Goal: Communication & Community: Participate in discussion

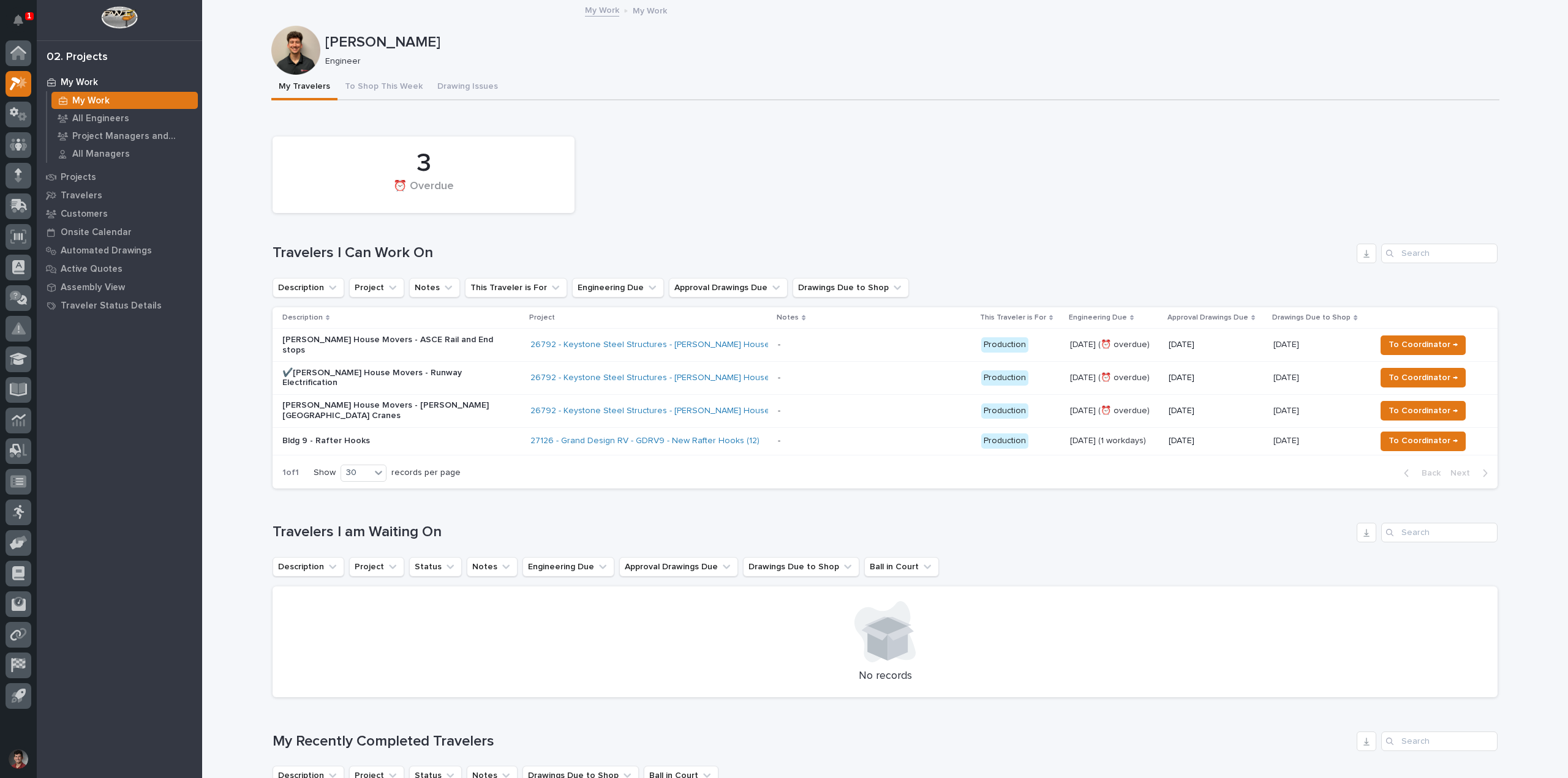
click at [408, 436] on p "Bldg 9 - Rafter Hooks" at bounding box center [389, 441] width 214 height 11
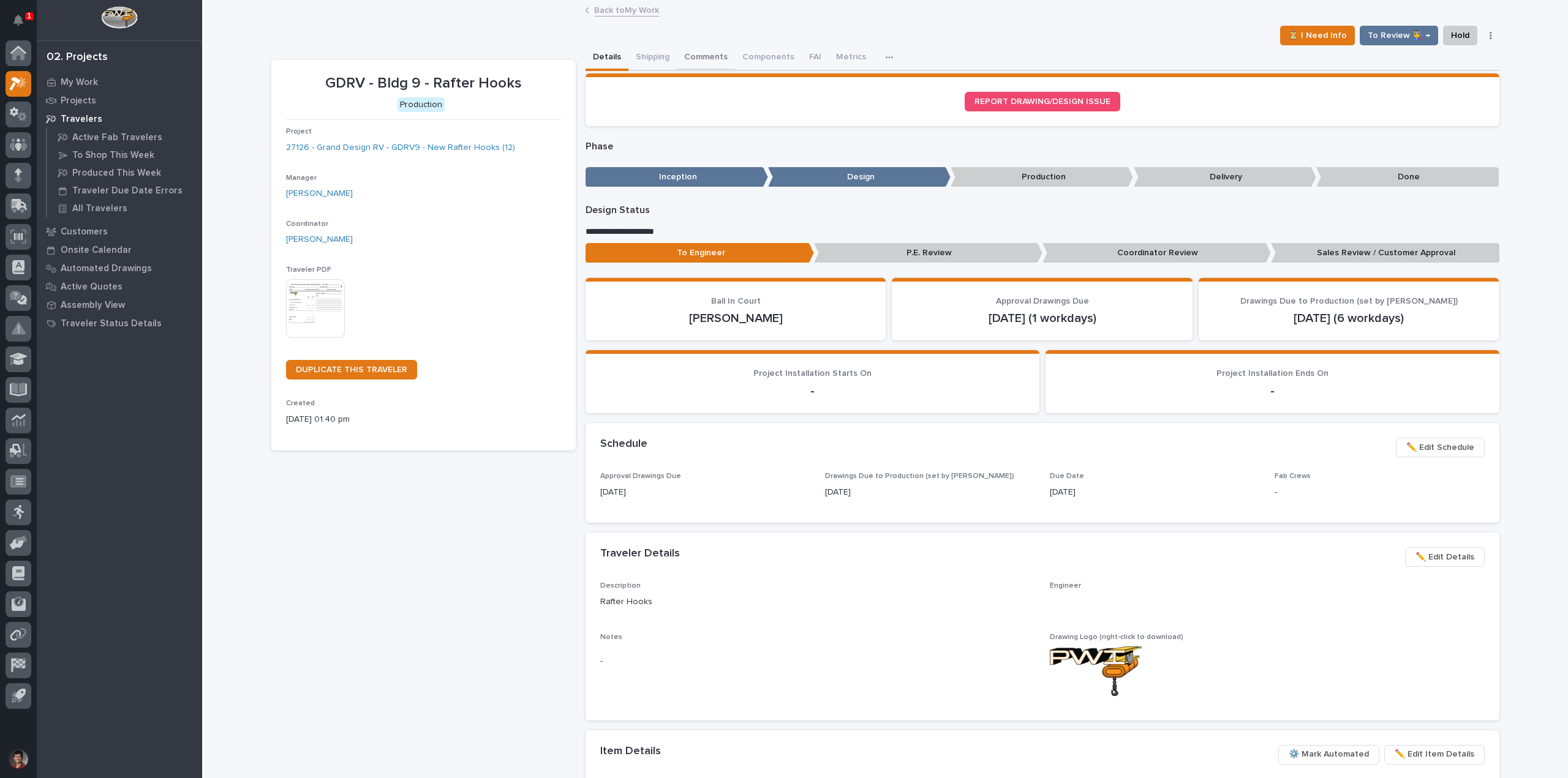
click at [716, 57] on button "Comments" at bounding box center [706, 58] width 58 height 26
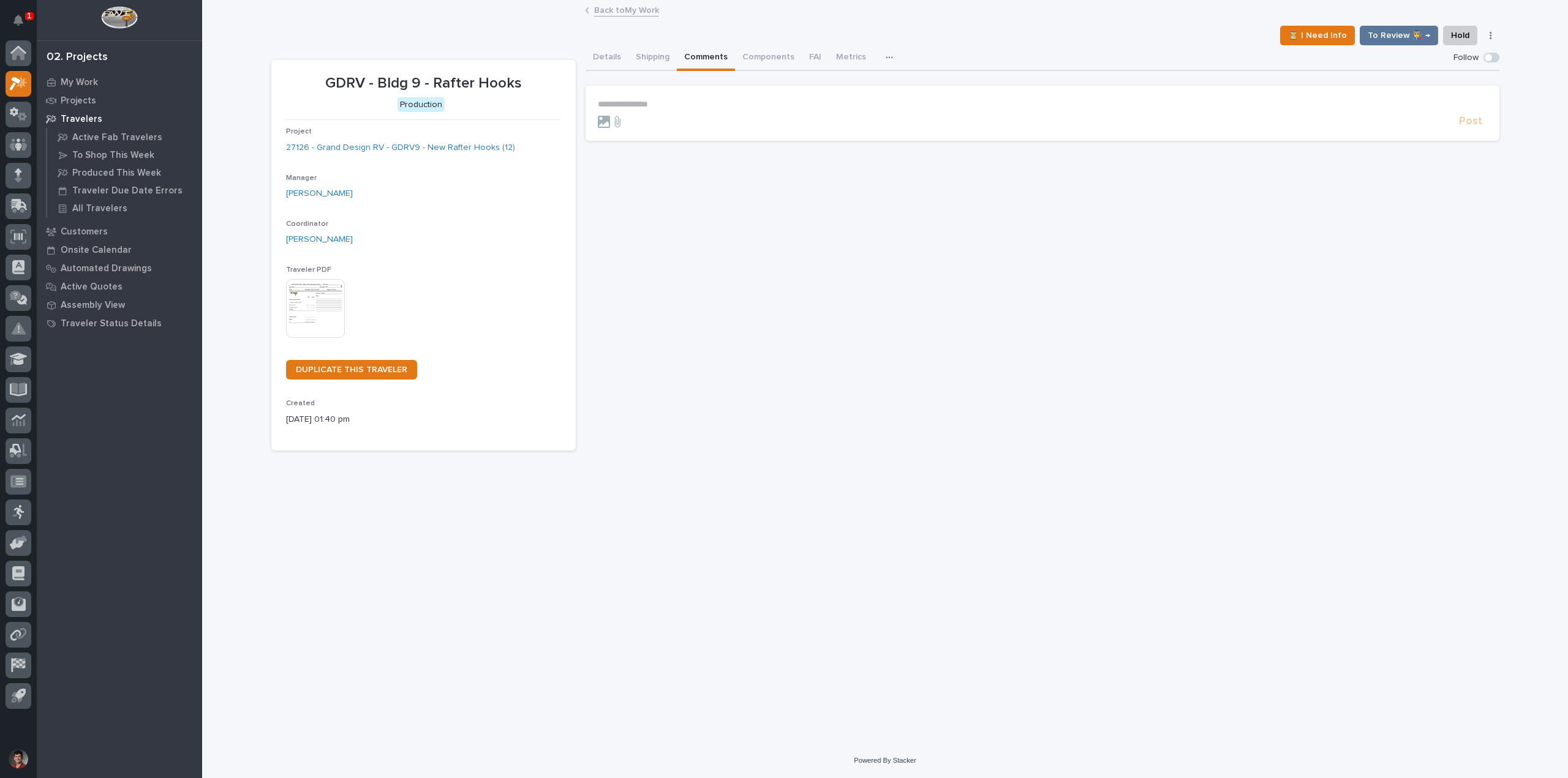
click at [710, 109] on p "**********" at bounding box center [1042, 104] width 889 height 11
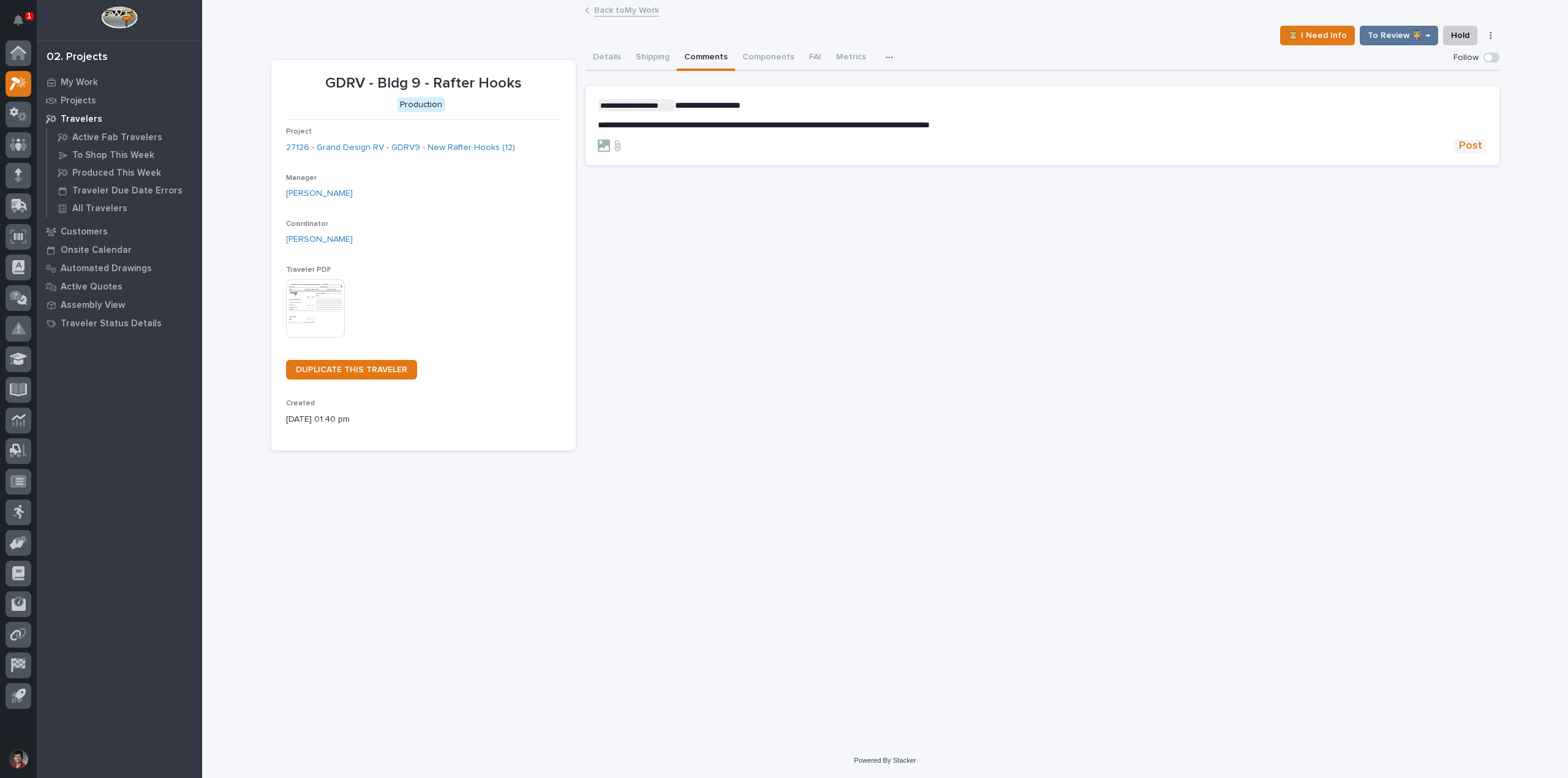
click at [1465, 143] on span "Post" at bounding box center [1470, 145] width 23 height 15
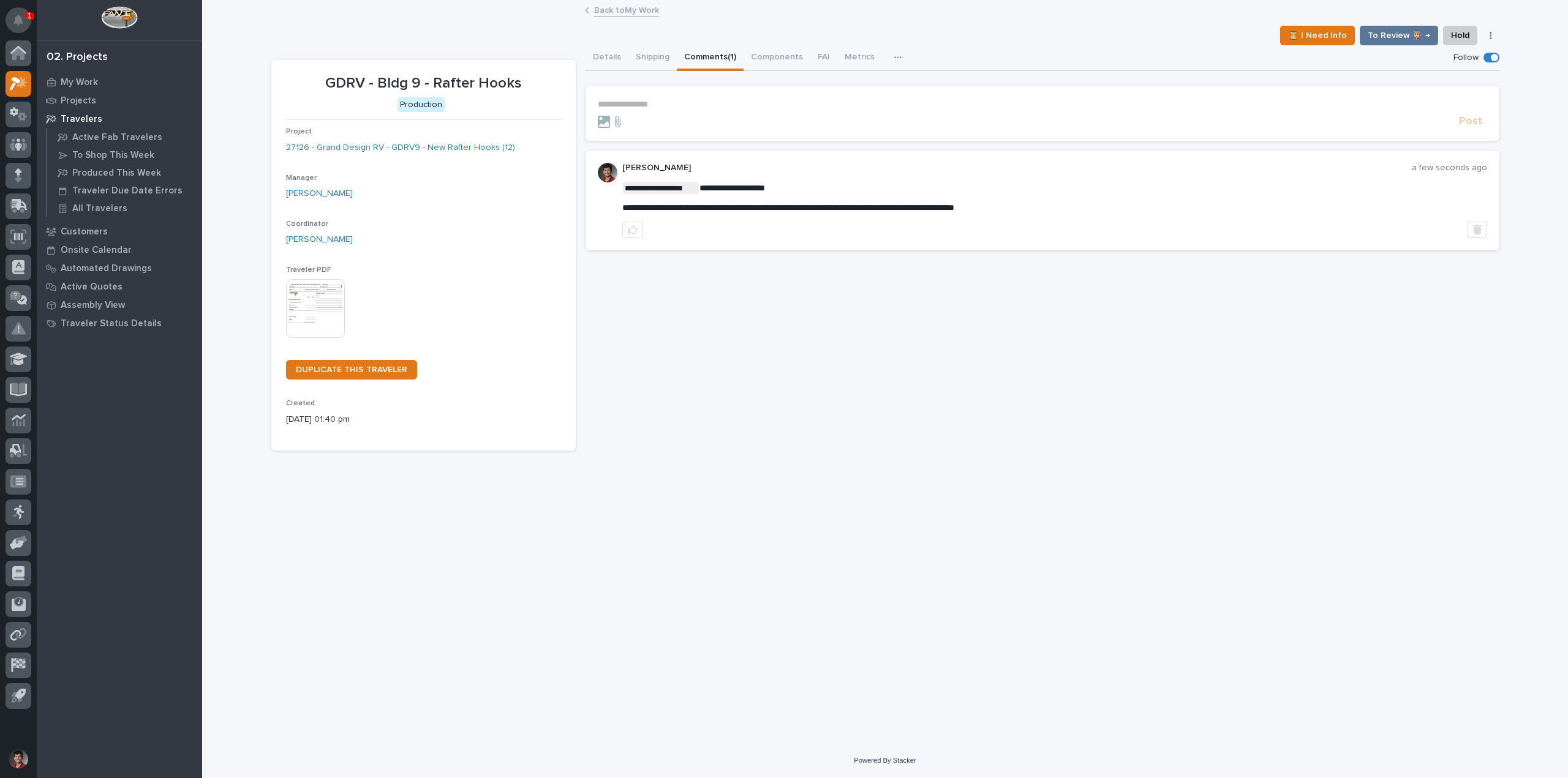
click at [26, 20] on button "Notifications" at bounding box center [18, 20] width 26 height 26
click at [16, 27] on button "Notifications" at bounding box center [18, 20] width 26 height 26
click at [703, 22] on div "**********" at bounding box center [885, 226] width 1228 height 450
click at [616, 8] on link "Back to My Work" at bounding box center [626, 10] width 65 height 15
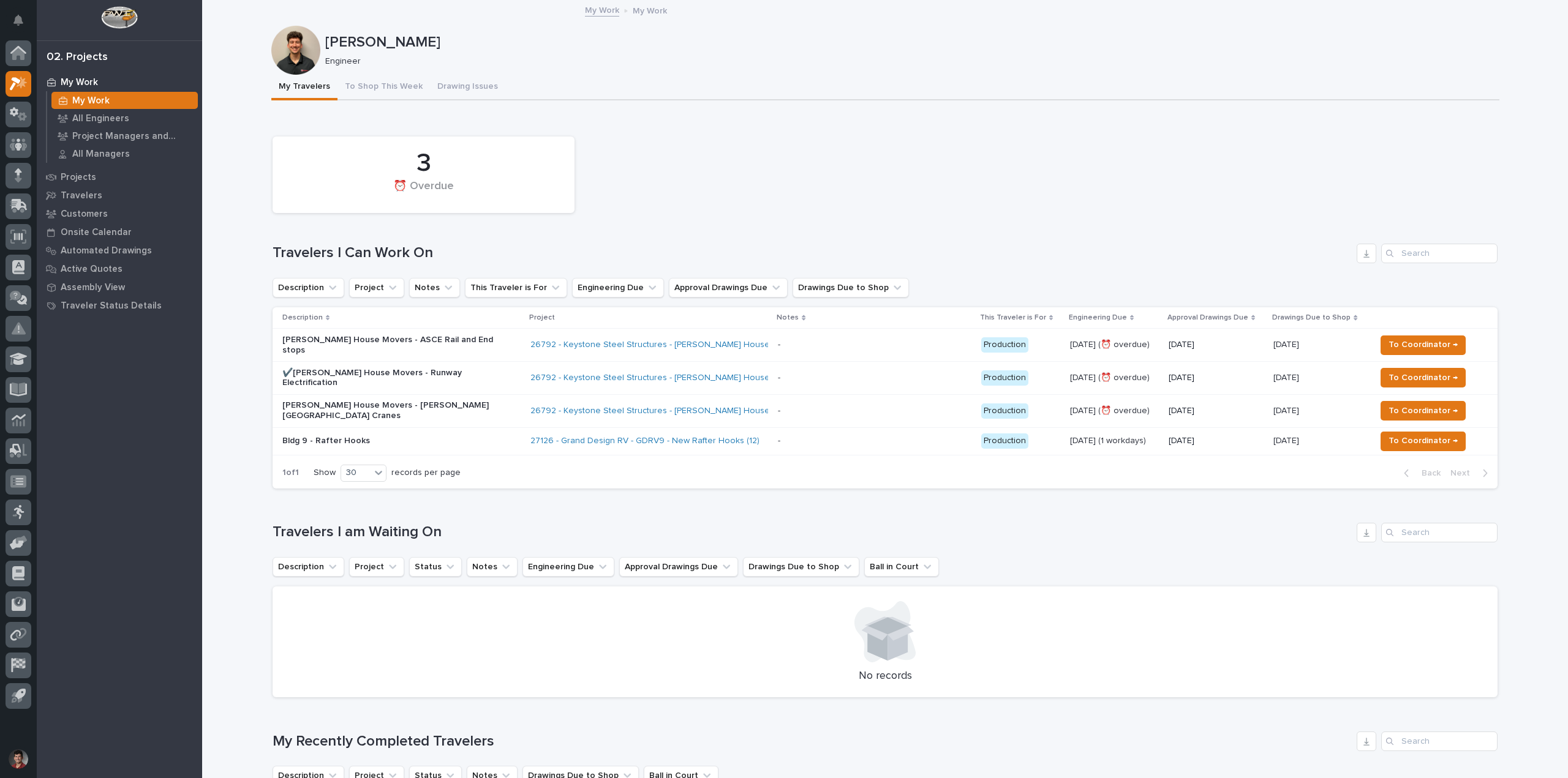
click at [472, 400] on p "[PERSON_NAME] House Movers - [PERSON_NAME][GEOGRAPHIC_DATA] Cranes" at bounding box center [389, 410] width 214 height 20
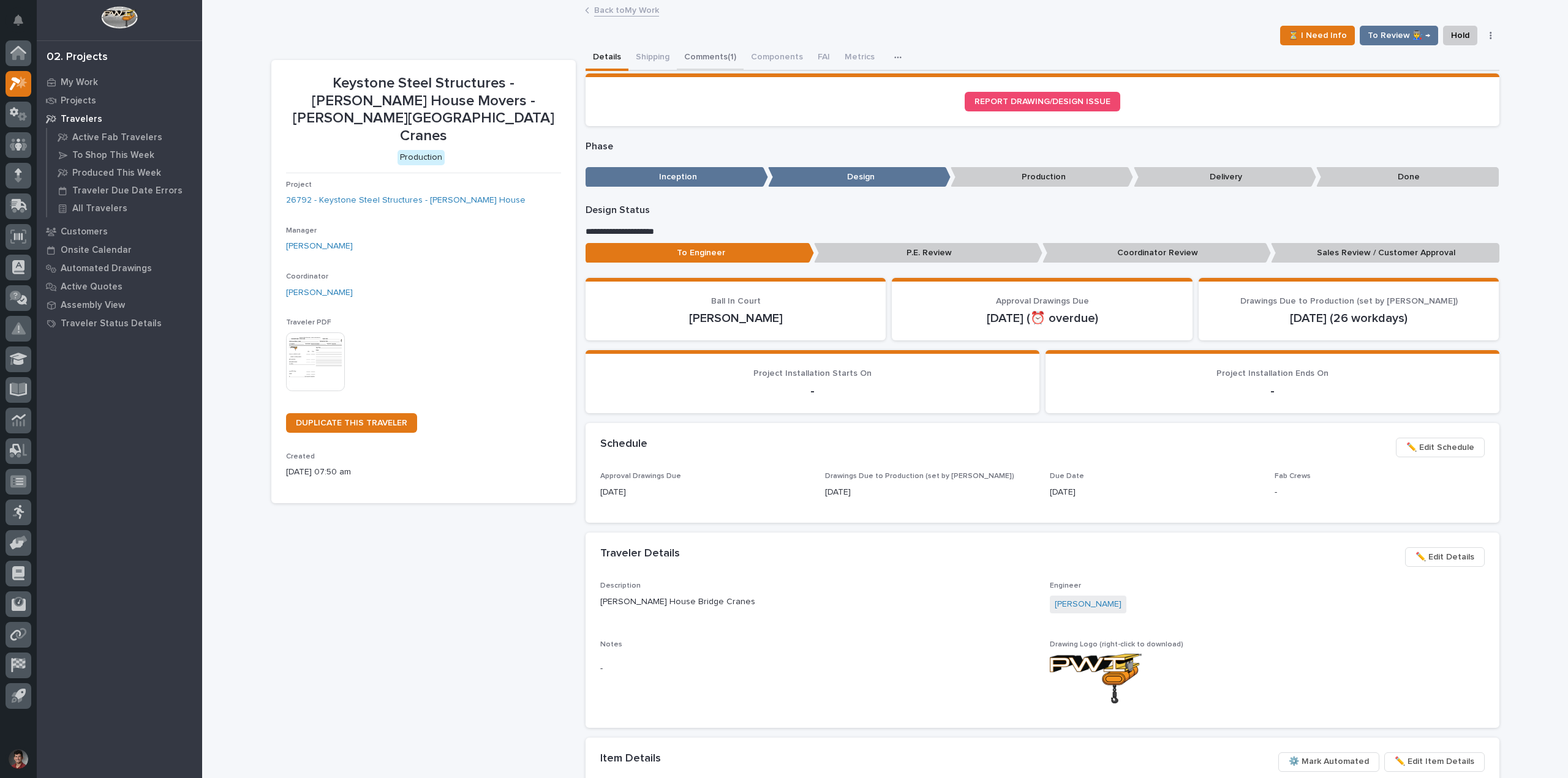
click at [709, 64] on button "Comments (1)" at bounding box center [709, 58] width 67 height 26
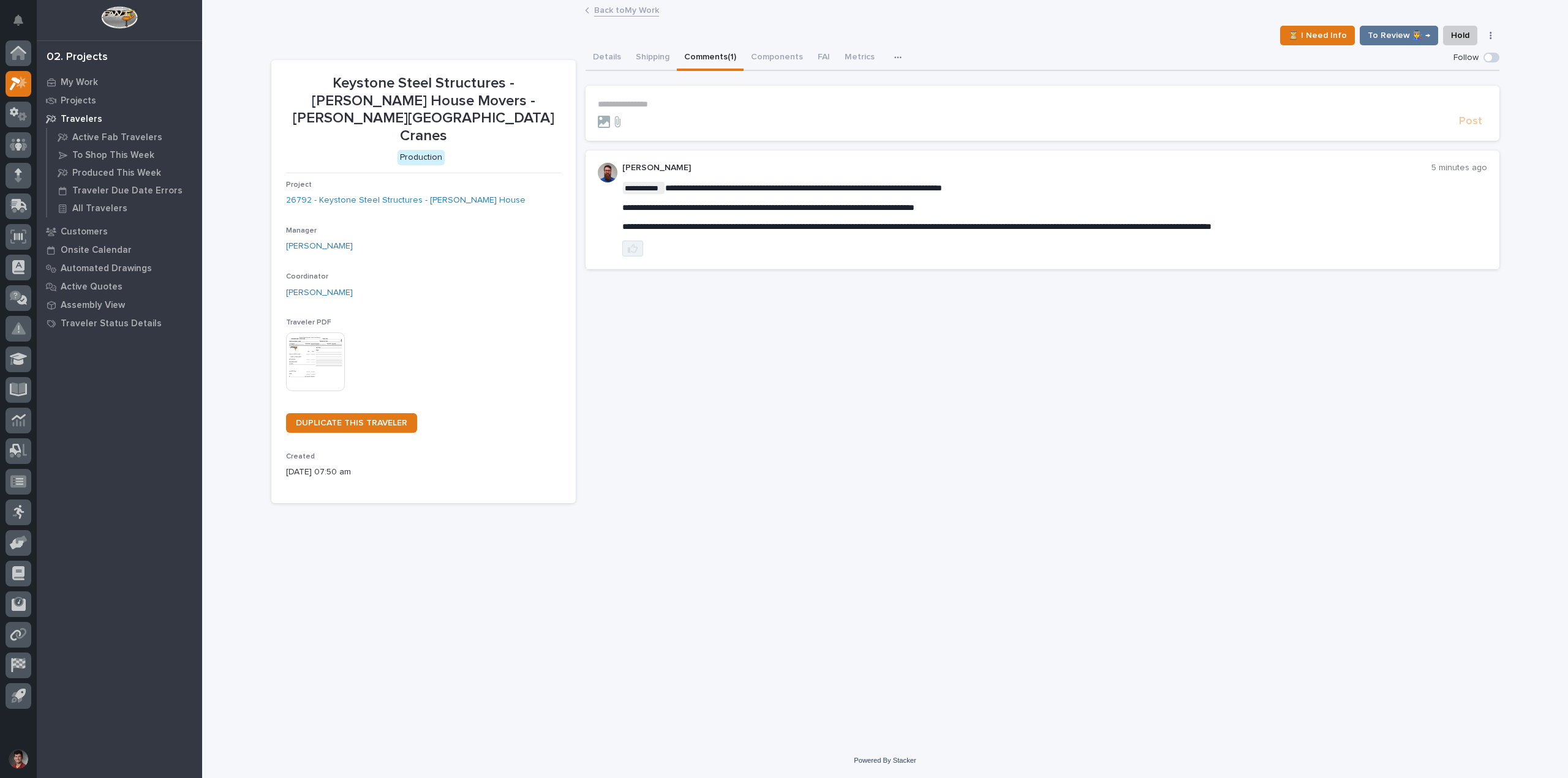
click at [636, 248] on icon "button" at bounding box center [633, 248] width 10 height 10
click at [55, 101] on icon at bounding box center [50, 100] width 11 height 7
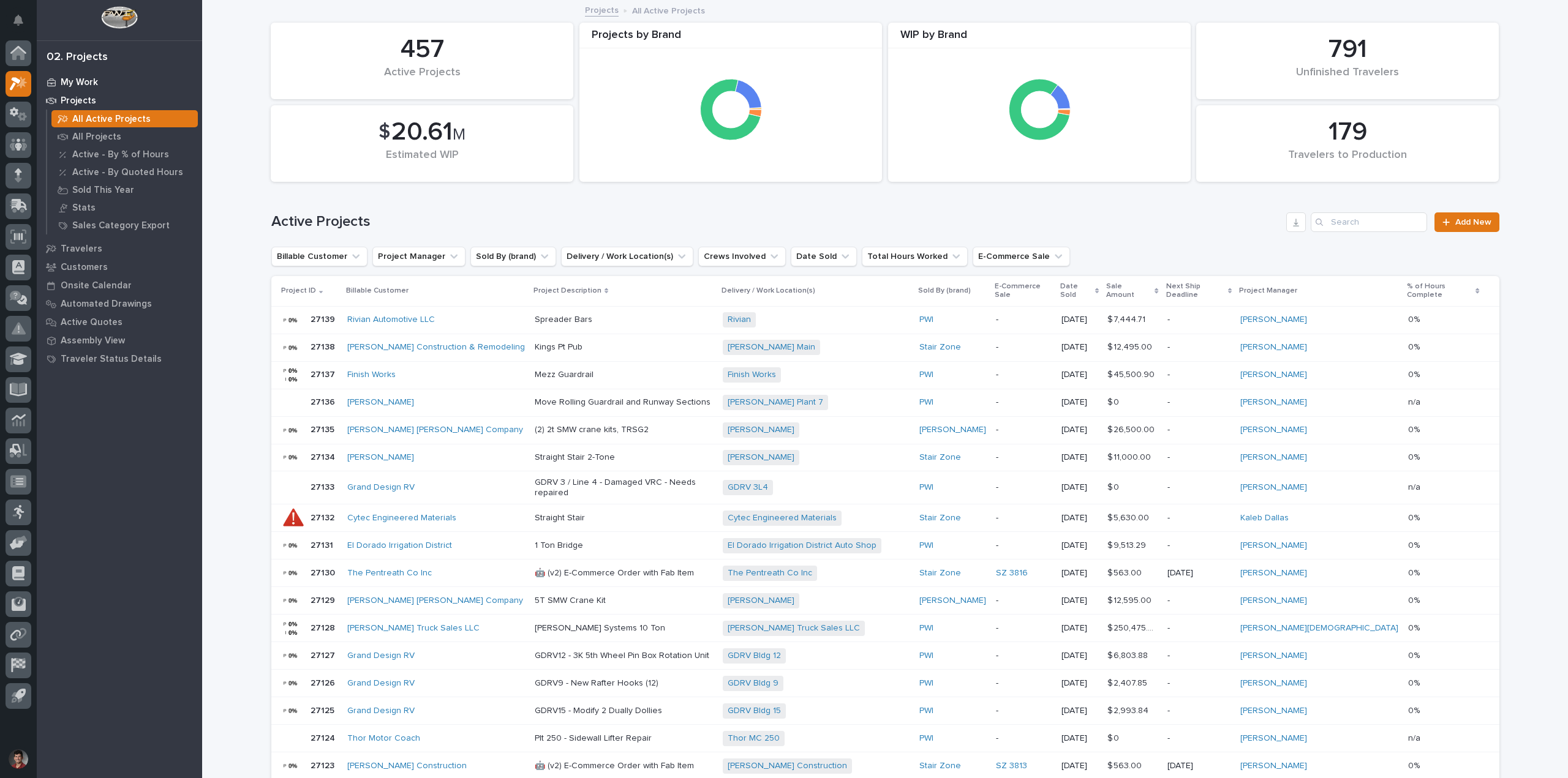
click at [88, 80] on p "My Work" at bounding box center [79, 82] width 38 height 11
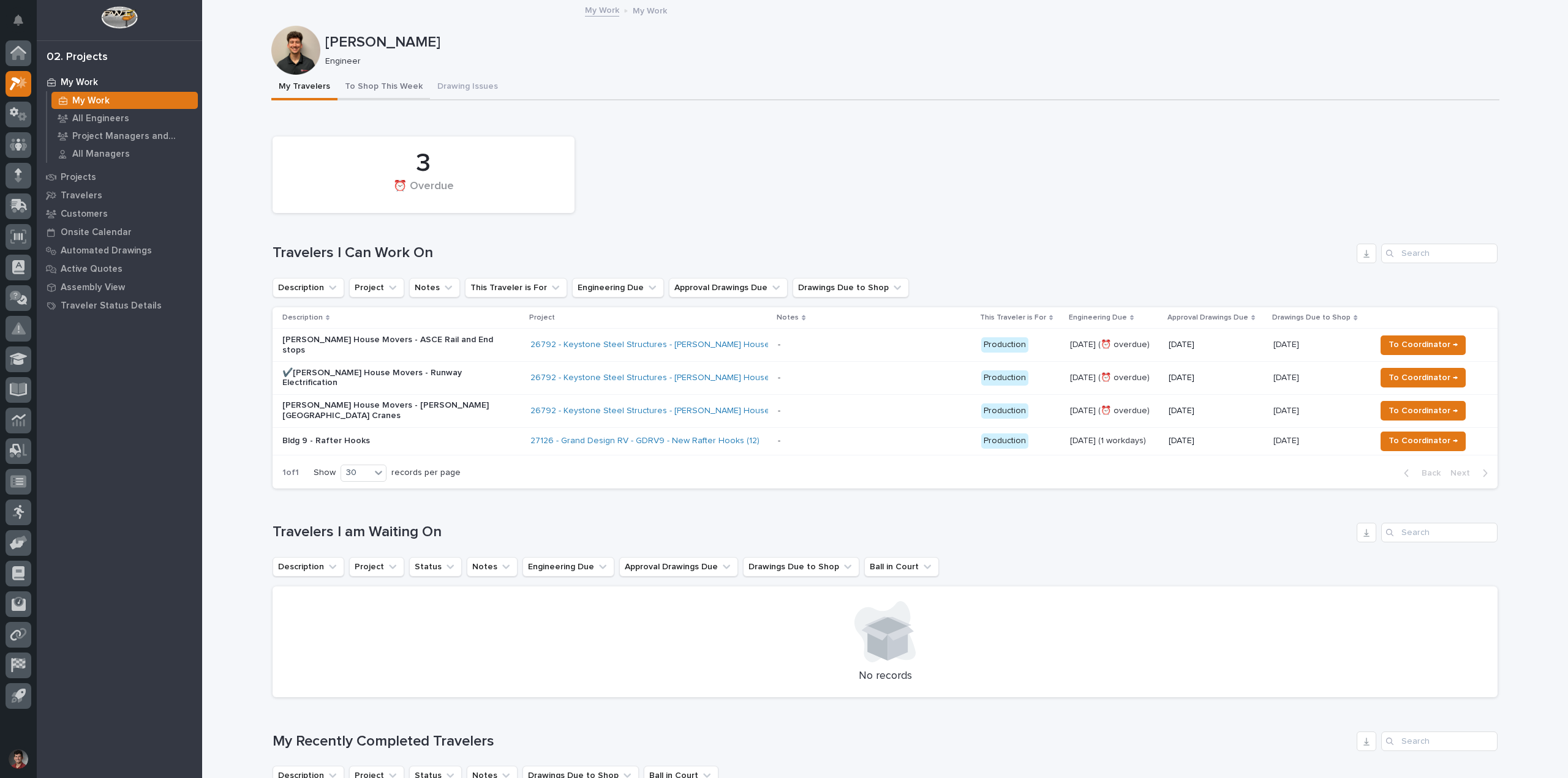
click at [387, 79] on button "To Shop This Week" at bounding box center [383, 87] width 92 height 26
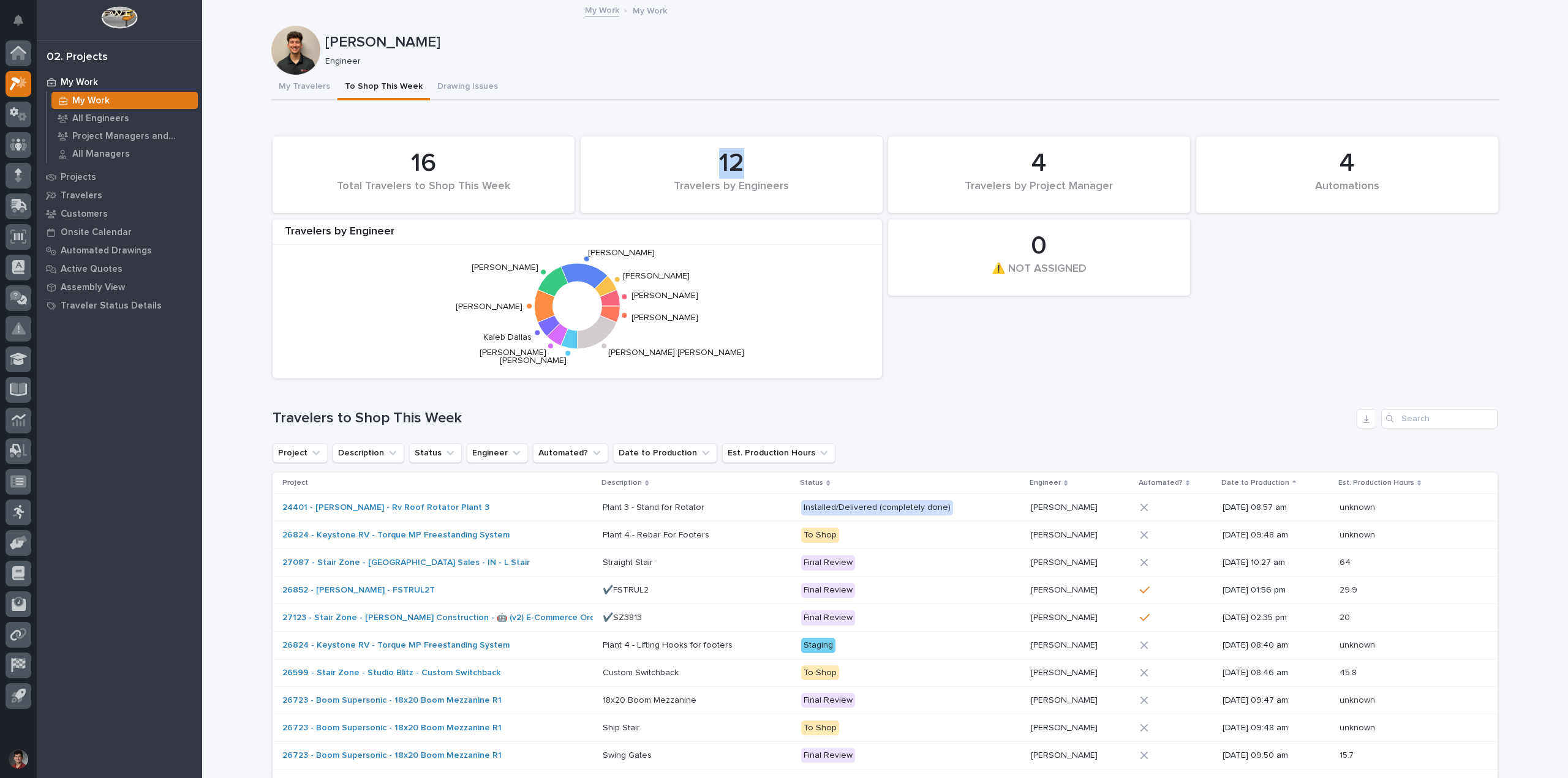
click at [759, 178] on div "12" at bounding box center [731, 164] width 261 height 31
click at [754, 185] on div "Travelers by Engineers" at bounding box center [731, 193] width 261 height 26
click at [280, 83] on button "My Travelers" at bounding box center [304, 87] width 66 height 26
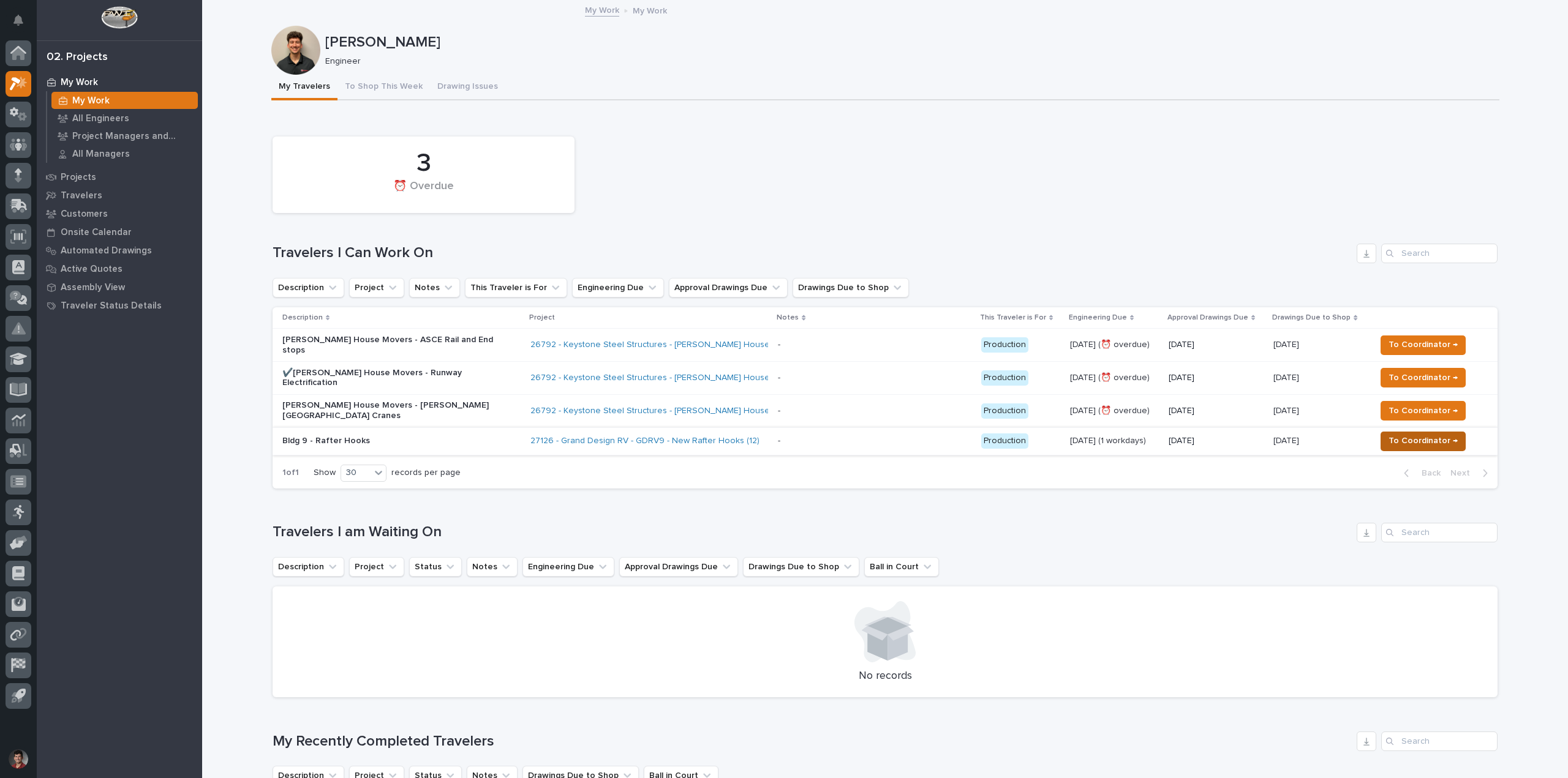
click at [1396, 434] on button "To Coordinator →" at bounding box center [1423, 441] width 85 height 19
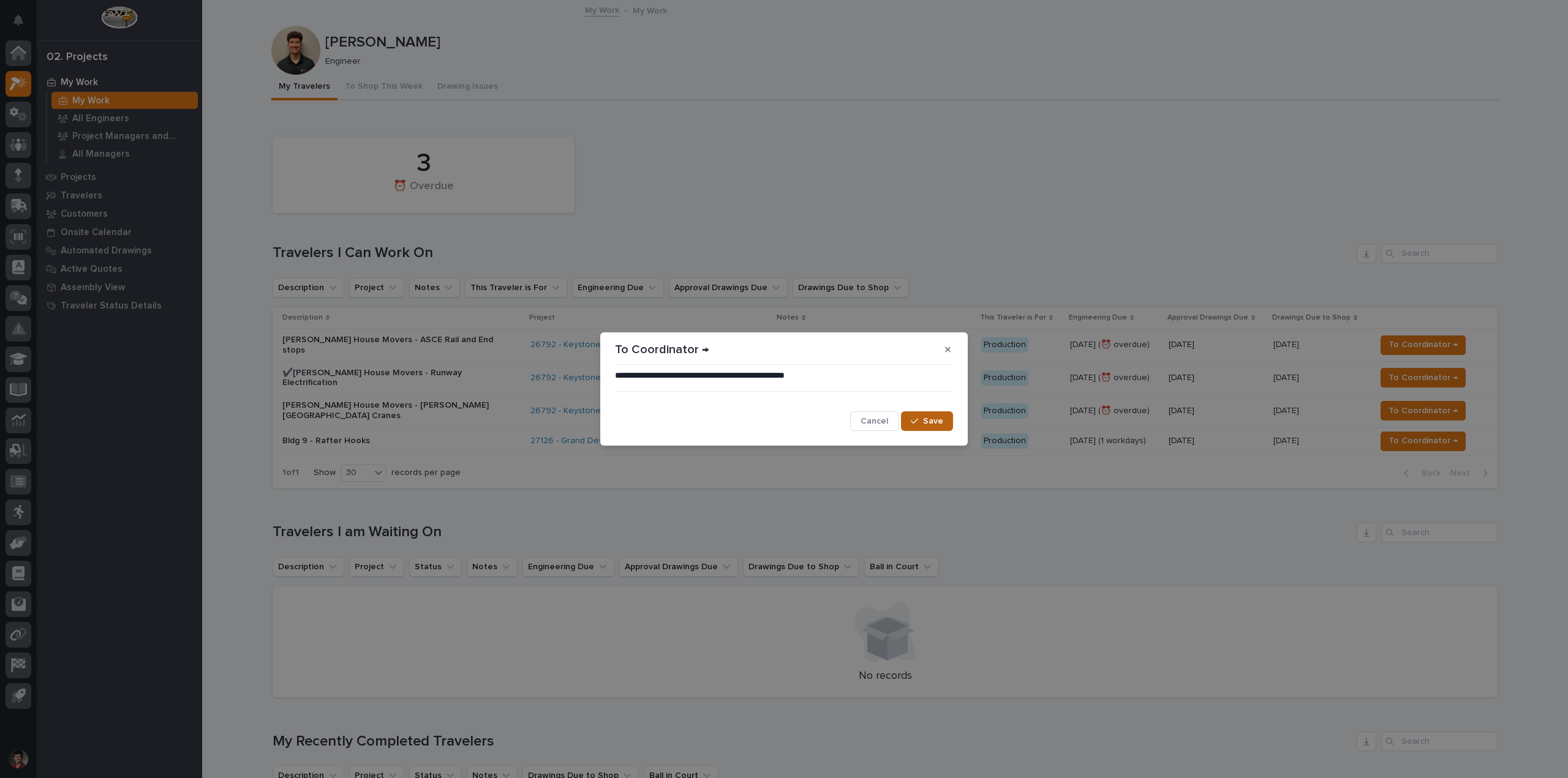
click at [907, 423] on button "Save" at bounding box center [926, 421] width 52 height 19
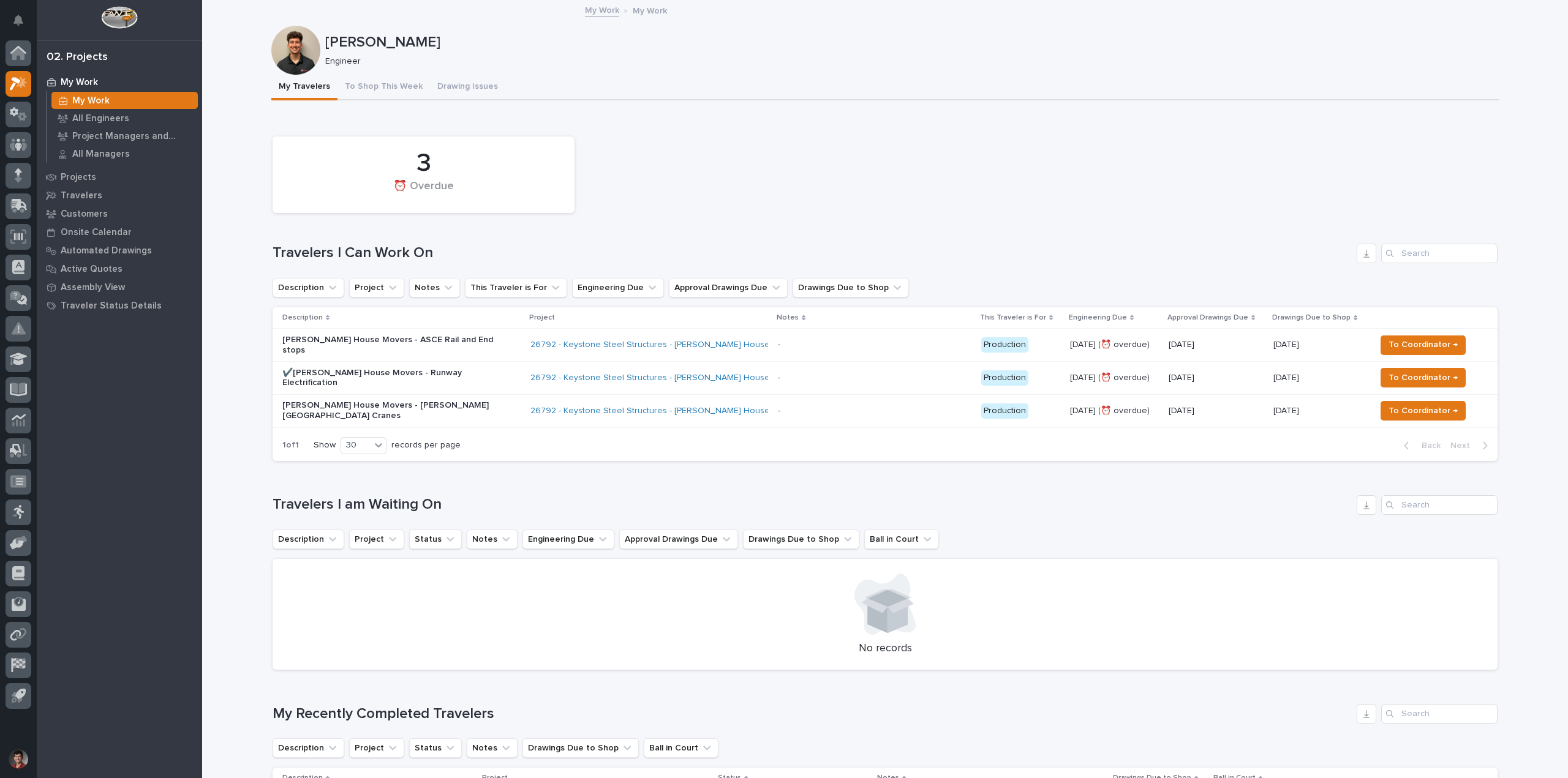
click at [739, 226] on div "3 ⏰ Overdue Travelers I Can Work On Description Project Notes This Traveler is …" at bounding box center [885, 296] width 1225 height 330
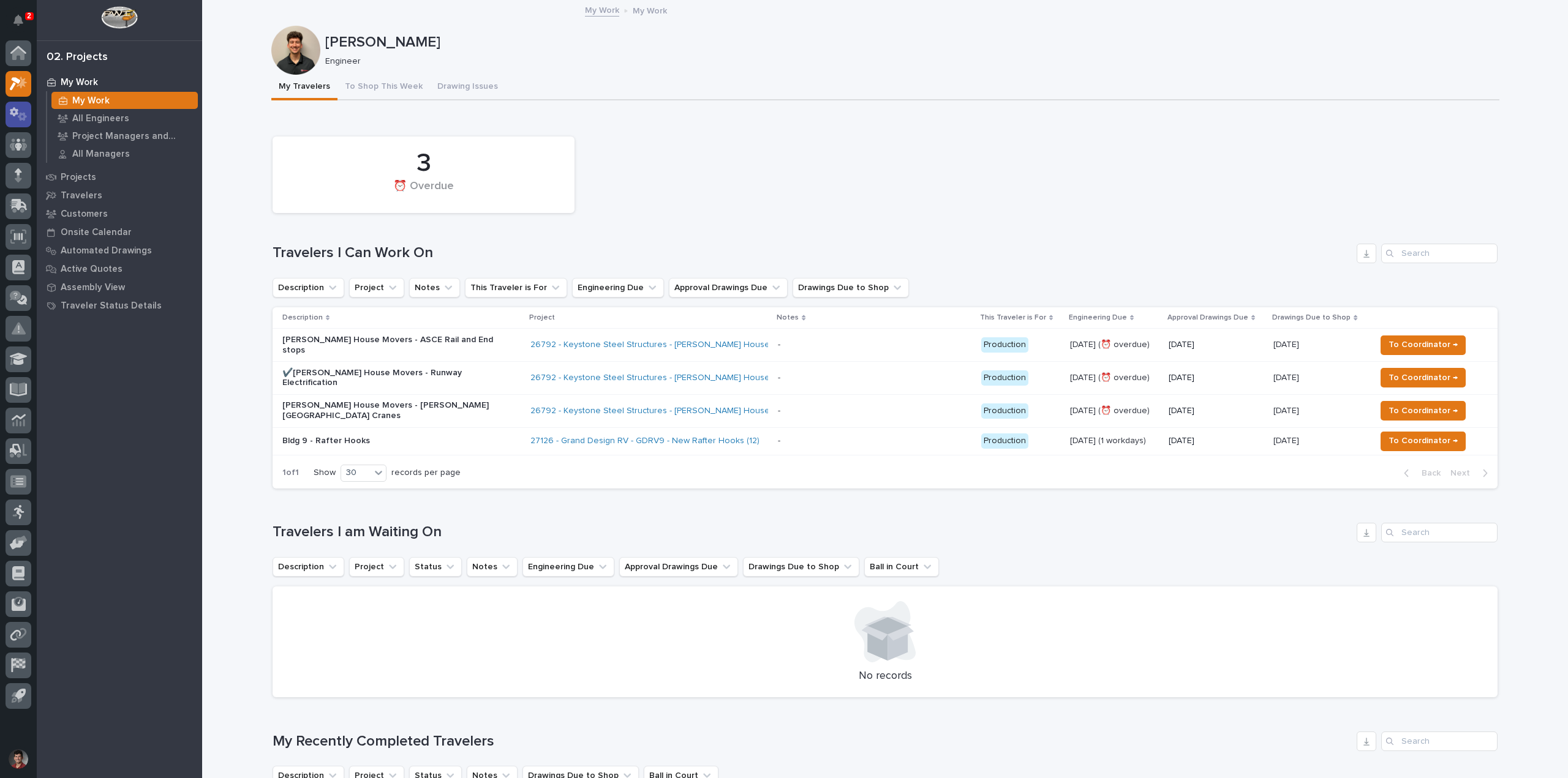
click at [22, 114] on icon at bounding box center [21, 116] width 9 height 9
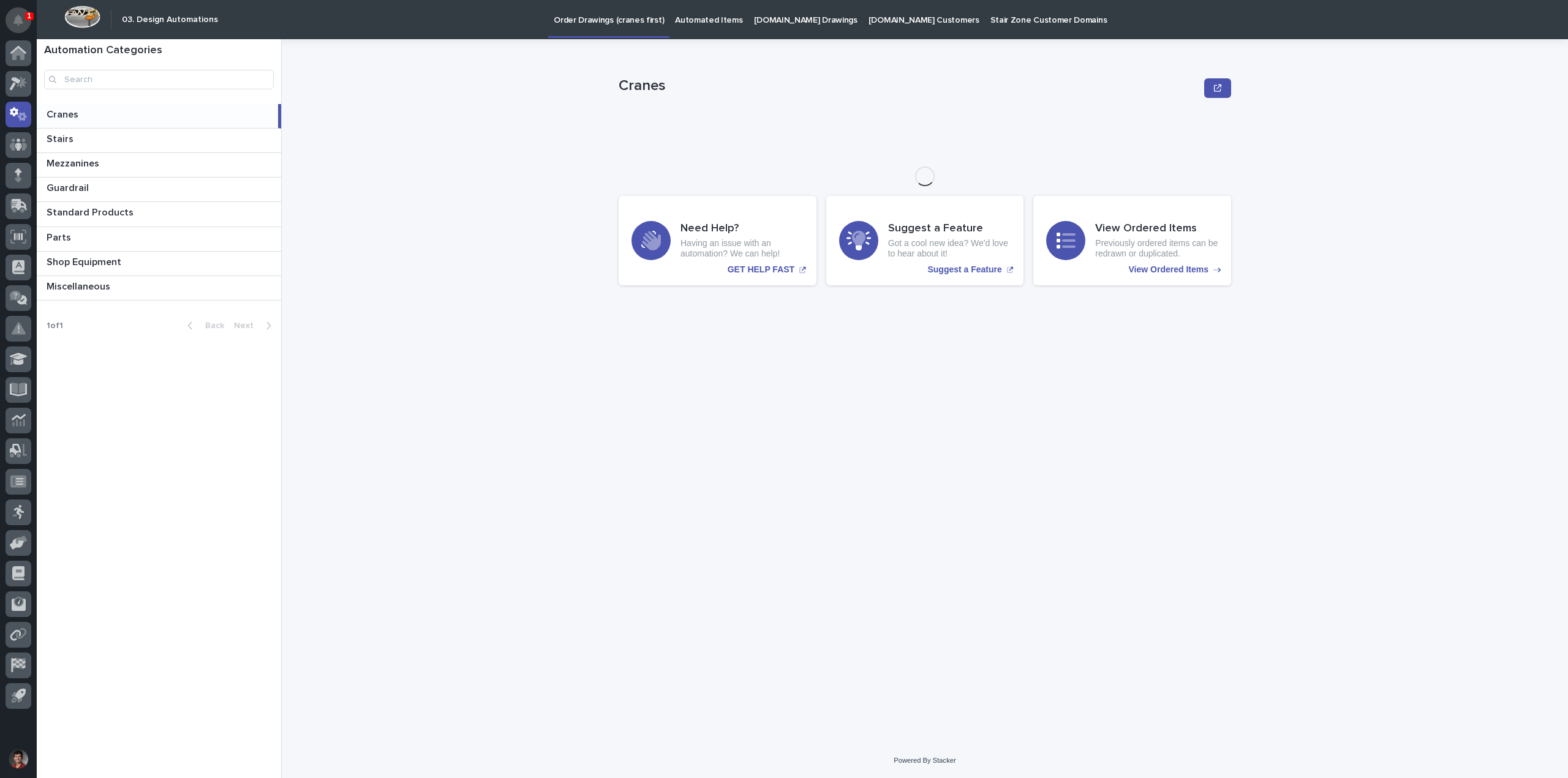
click at [24, 17] on button "Notifications" at bounding box center [18, 20] width 26 height 26
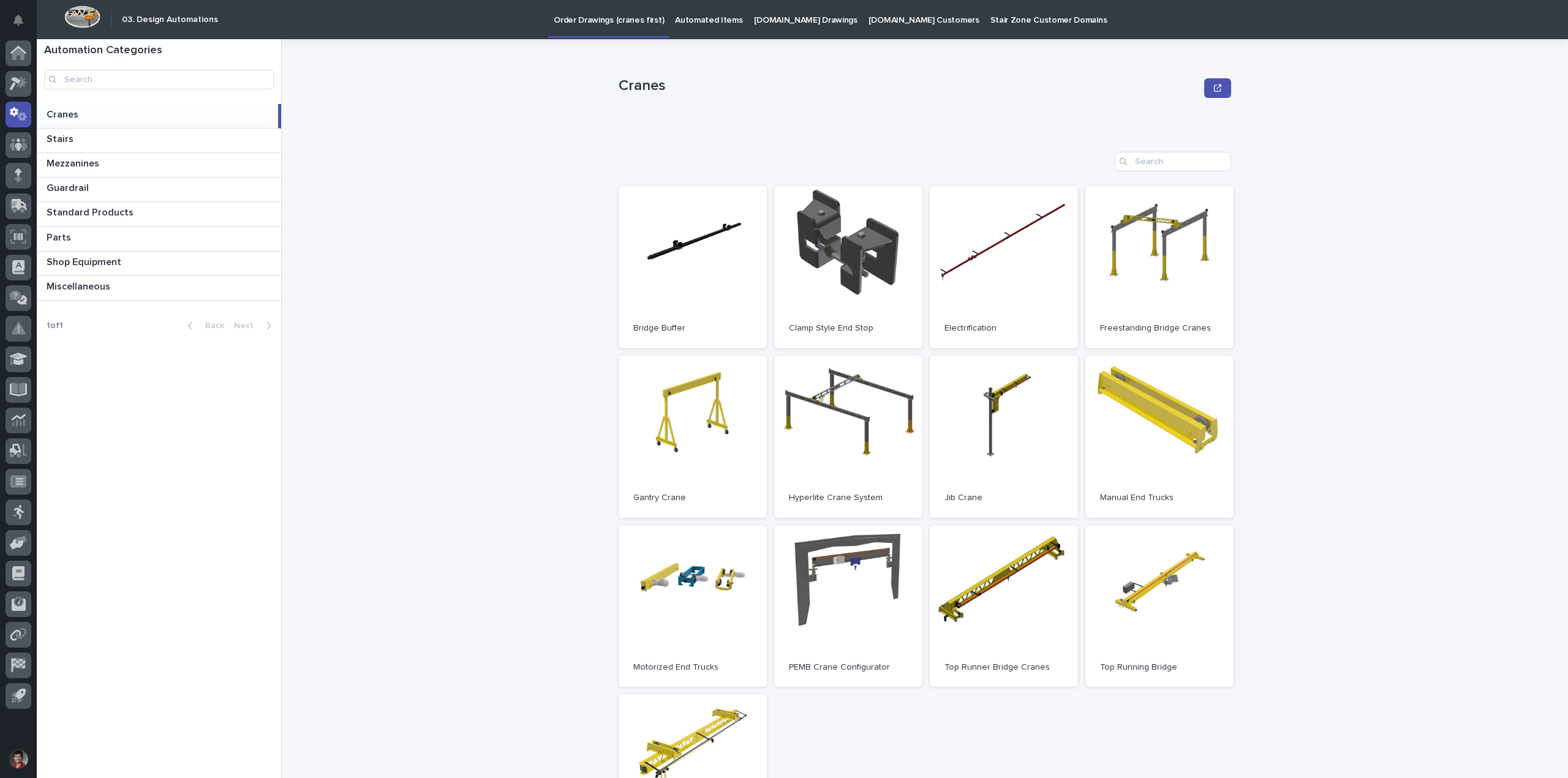
click at [24, 17] on button "Notifications" at bounding box center [18, 20] width 26 height 26
click at [536, 235] on div "Cranes Cranes Sorry, there was an error saving your record. Please try again. P…" at bounding box center [932, 408] width 1271 height 739
click at [60, 115] on p "Cranes" at bounding box center [63, 113] width 34 height 15
click at [74, 213] on p "Standard Products" at bounding box center [91, 211] width 89 height 15
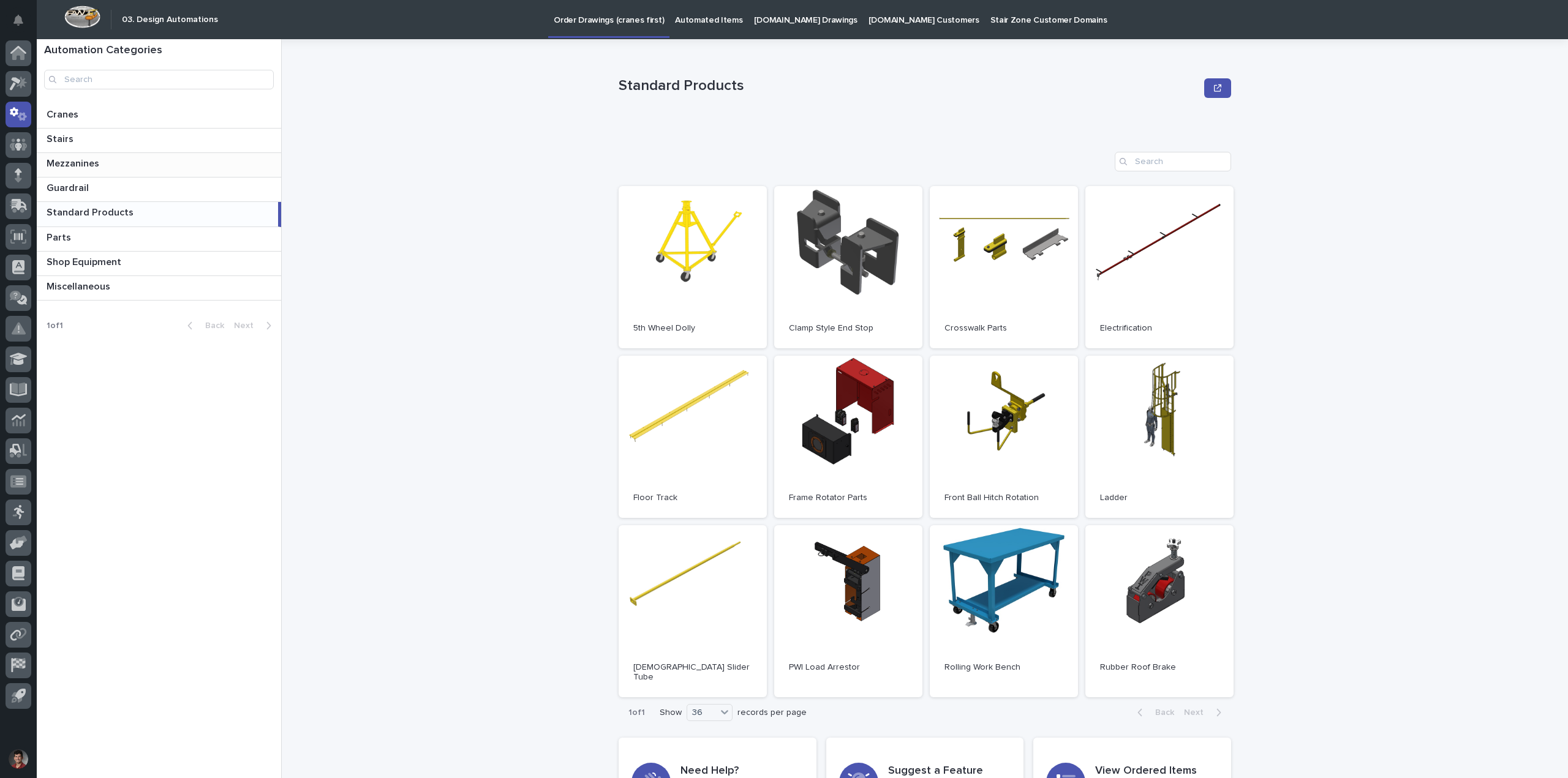
click at [69, 166] on p "Mezzanines" at bounding box center [74, 162] width 55 height 15
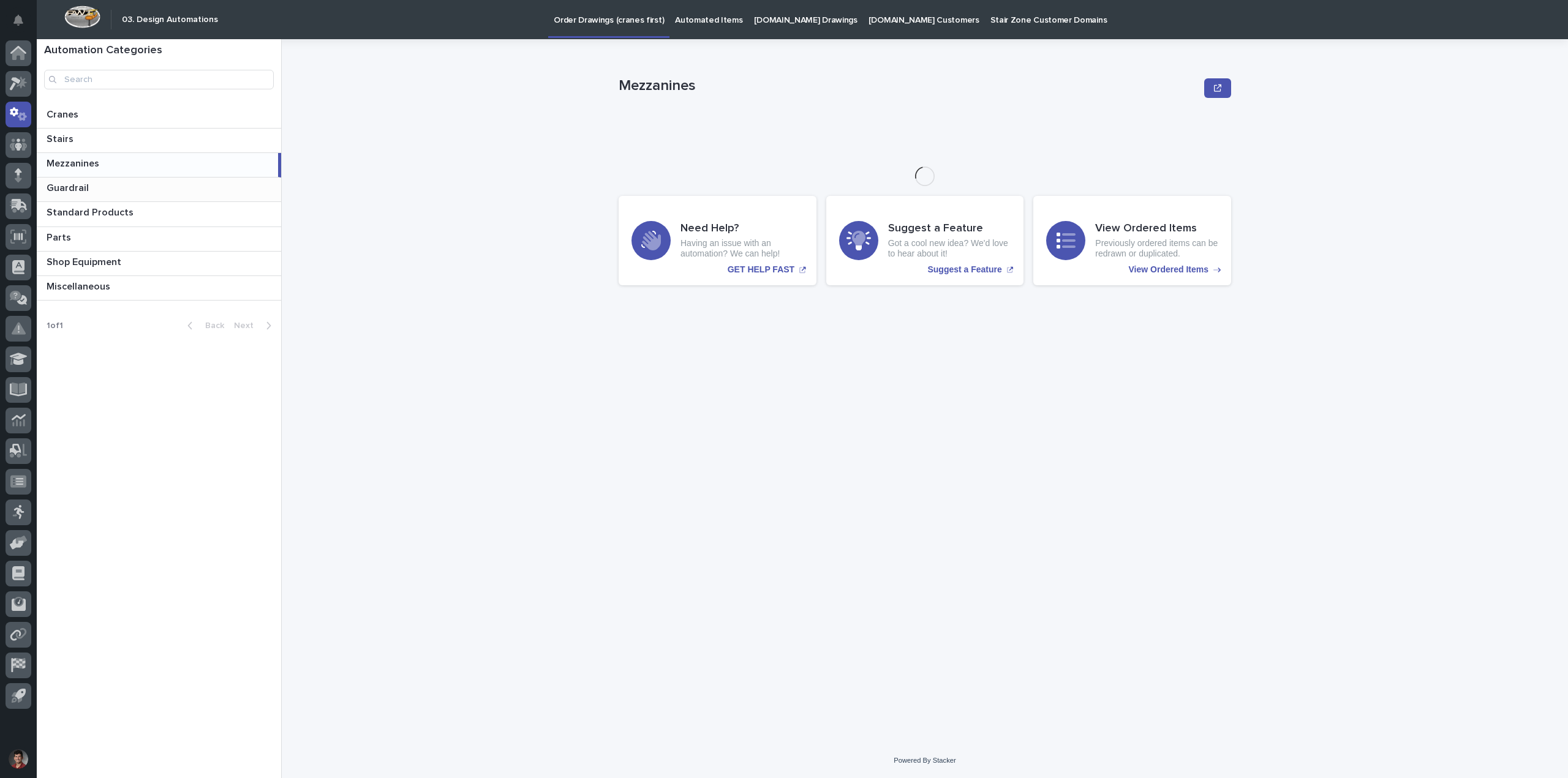
click at [67, 189] on p "Guardrail" at bounding box center [69, 187] width 45 height 15
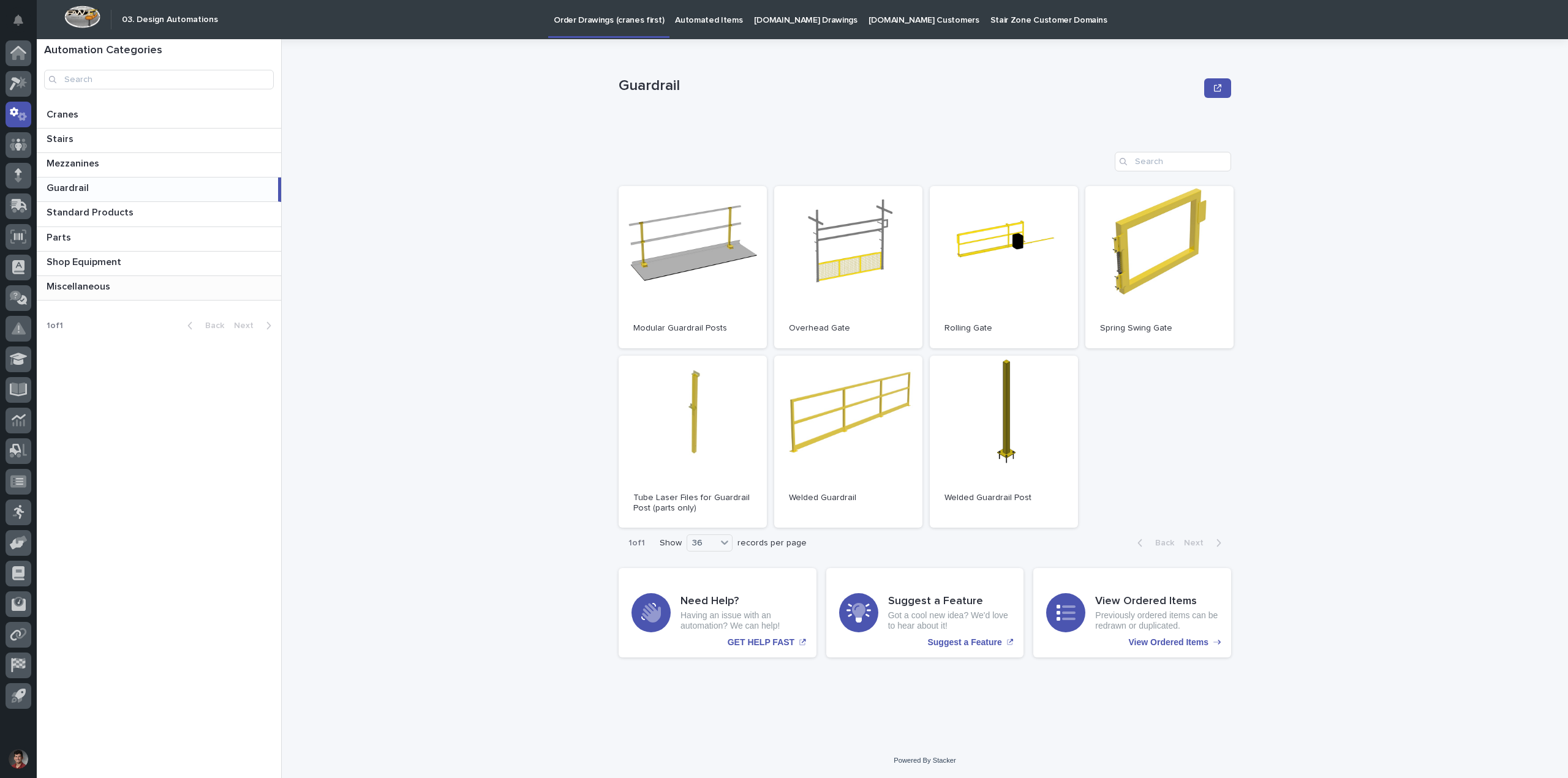
click at [55, 294] on div "Miscellaneous Miscellaneous" at bounding box center [159, 288] width 244 height 24
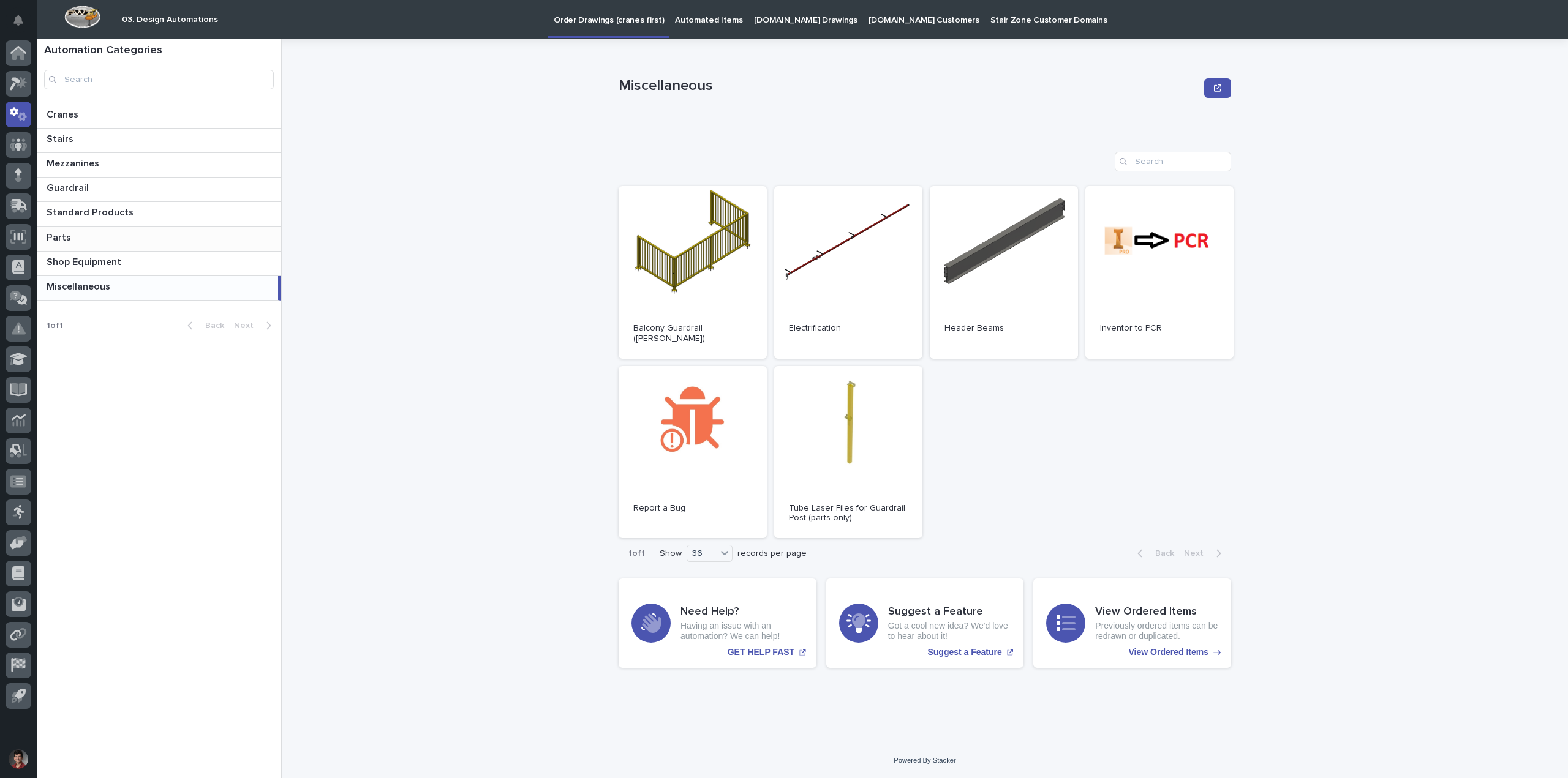
click at [68, 235] on p "Parts" at bounding box center [60, 236] width 27 height 15
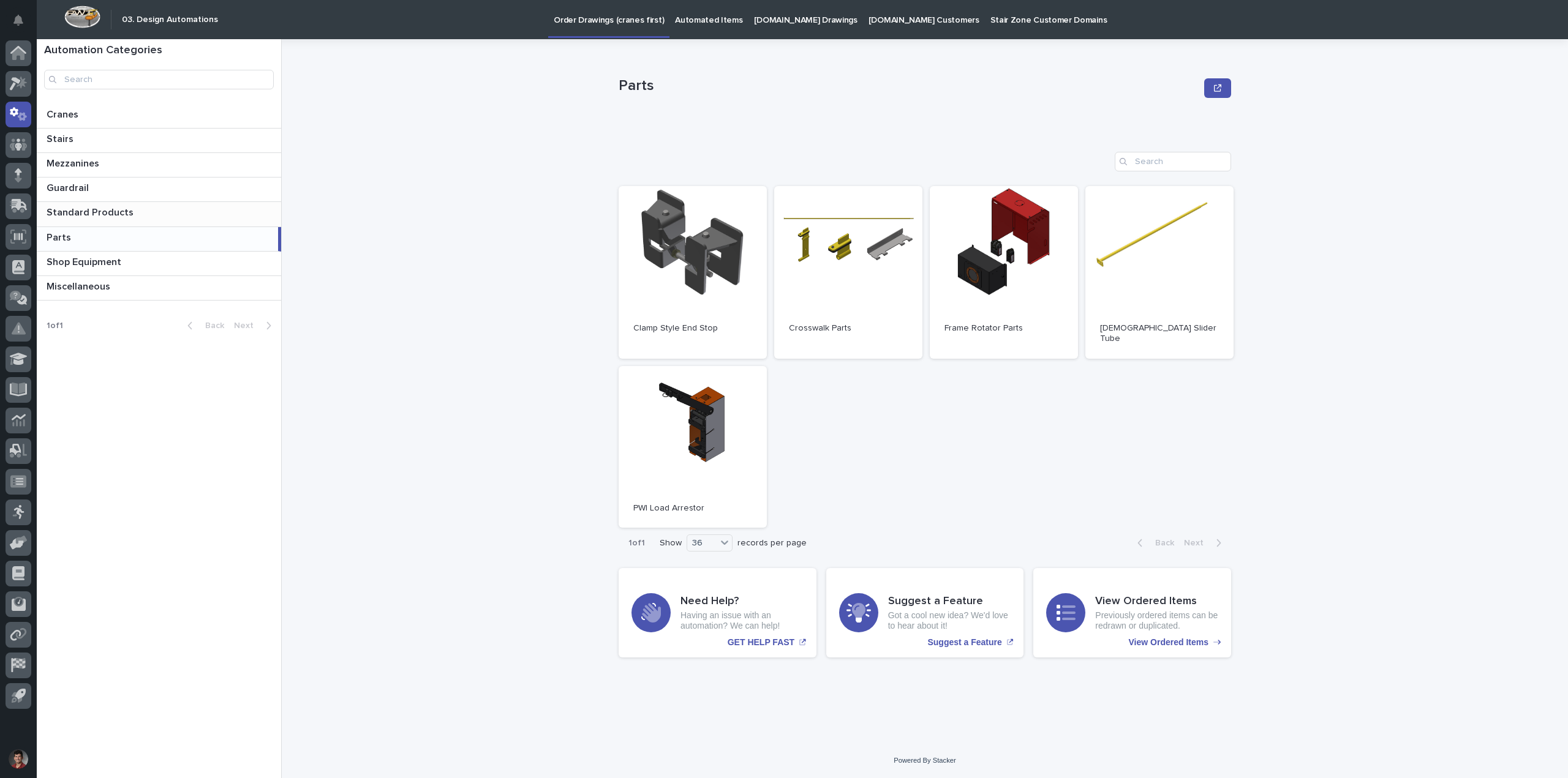
click at [76, 216] on p "Standard Products" at bounding box center [91, 211] width 89 height 15
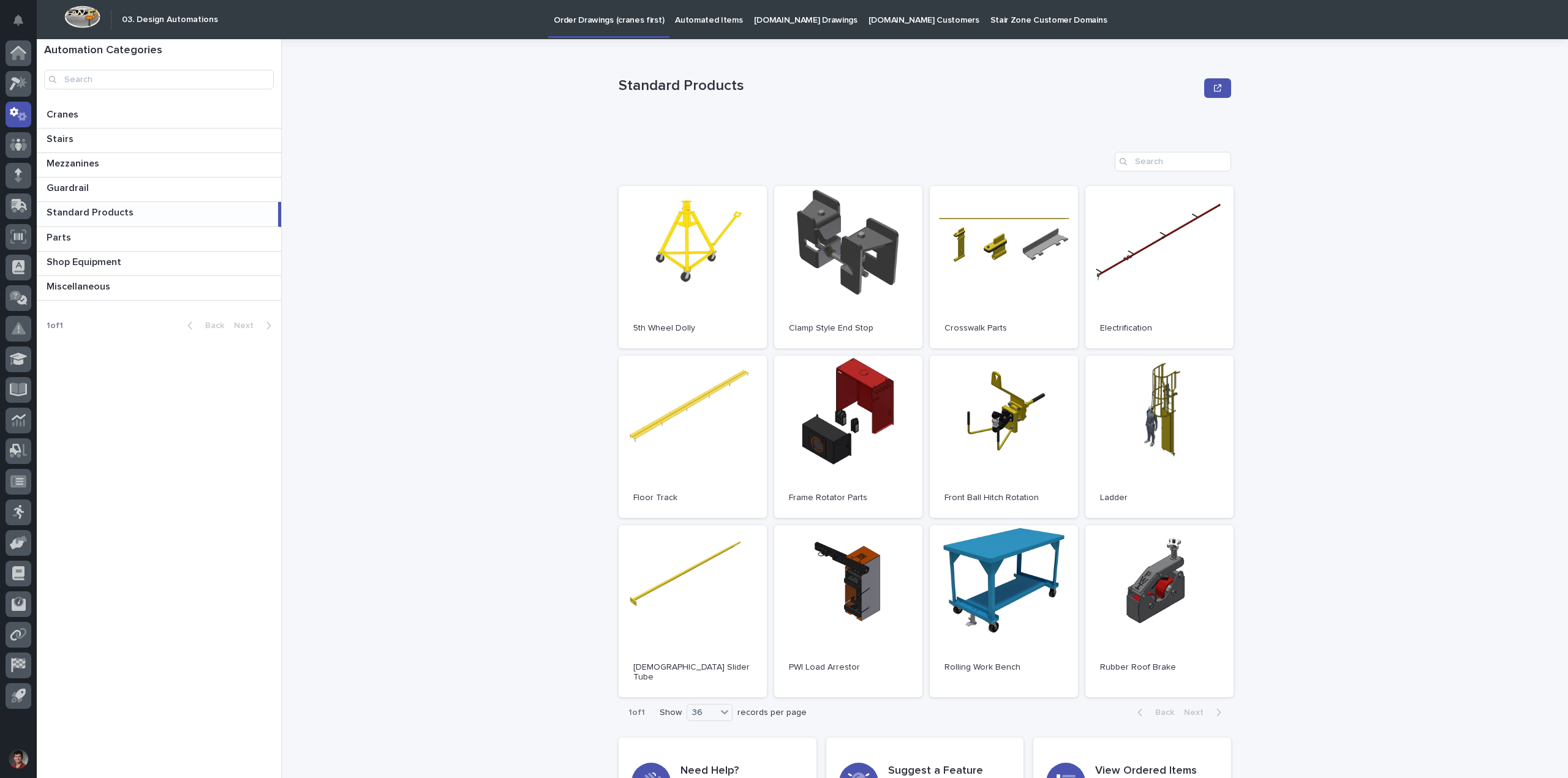
click at [455, 134] on div "Standard Products Standard Products Sorry, there was an error saving your recor…" at bounding box center [932, 408] width 1271 height 739
click at [20, 6] on div at bounding box center [21, 19] width 12 height 29
click at [22, 24] on icon "Notifications" at bounding box center [18, 19] width 10 height 11
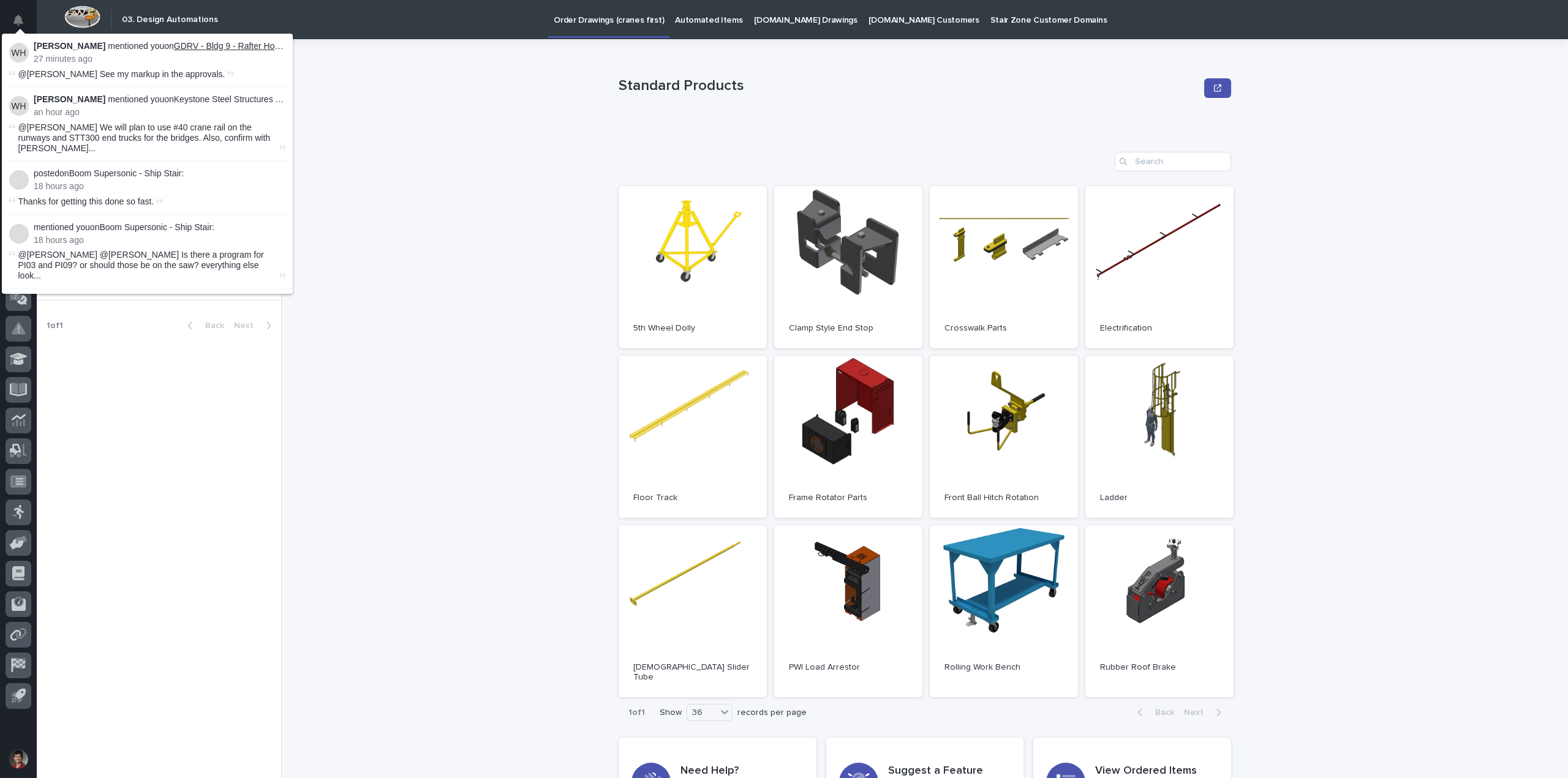
click at [240, 43] on link "GDRV - Bldg 9 - Rafter Hooks" at bounding box center [231, 46] width 114 height 10
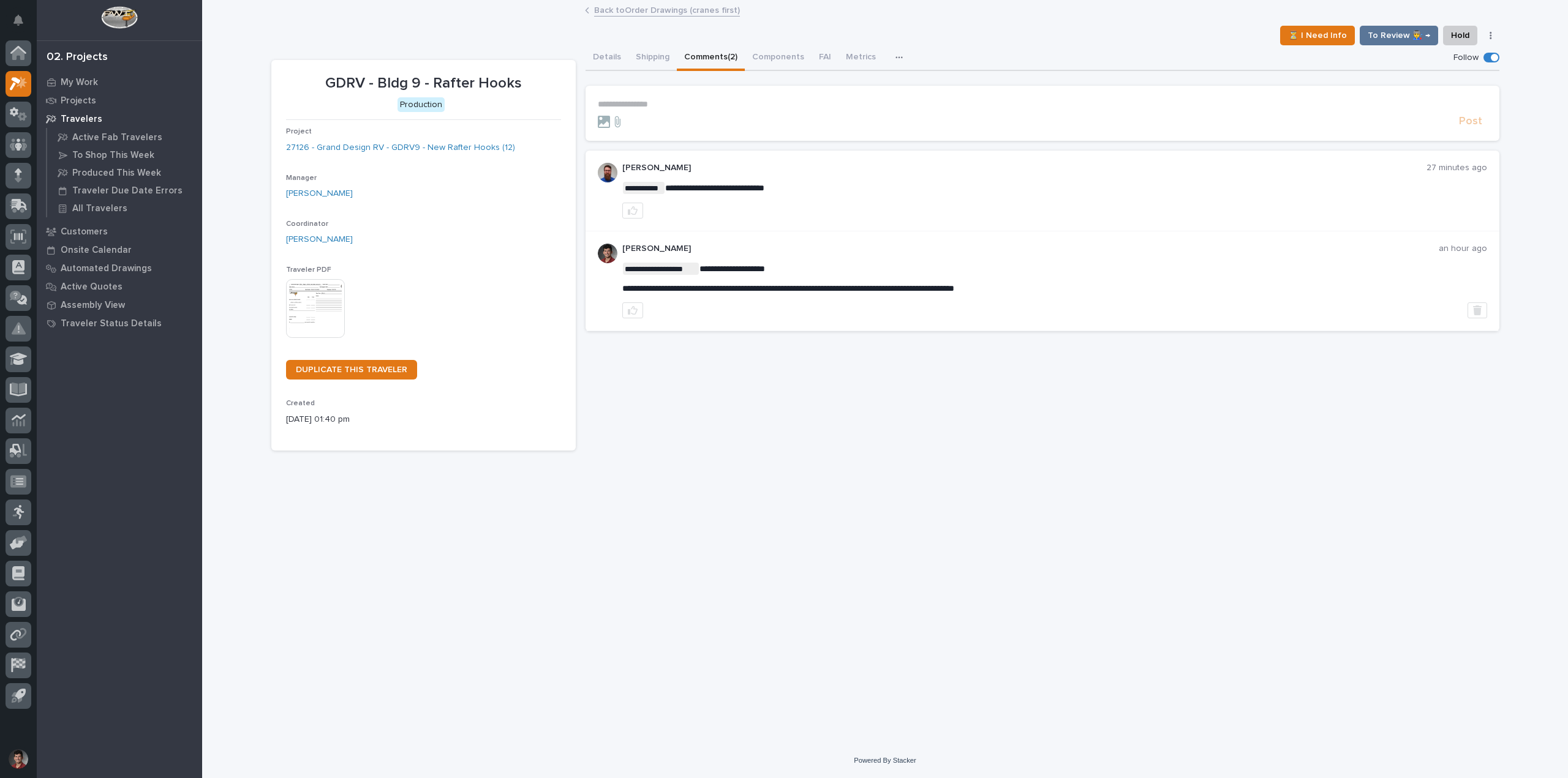
click at [649, 100] on p "**********" at bounding box center [1042, 104] width 889 height 11
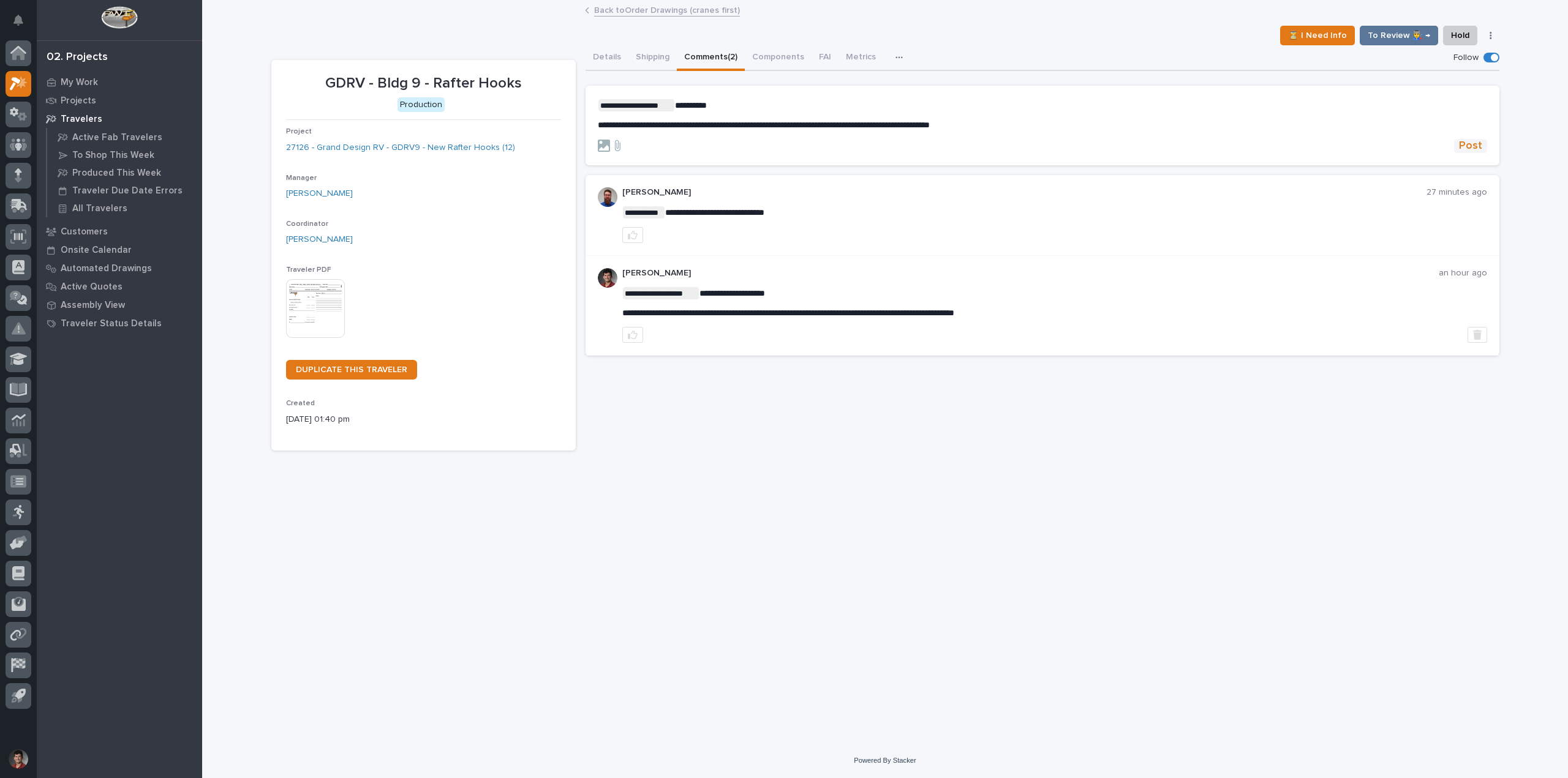
click at [1456, 140] on button "Post" at bounding box center [1470, 145] width 33 height 15
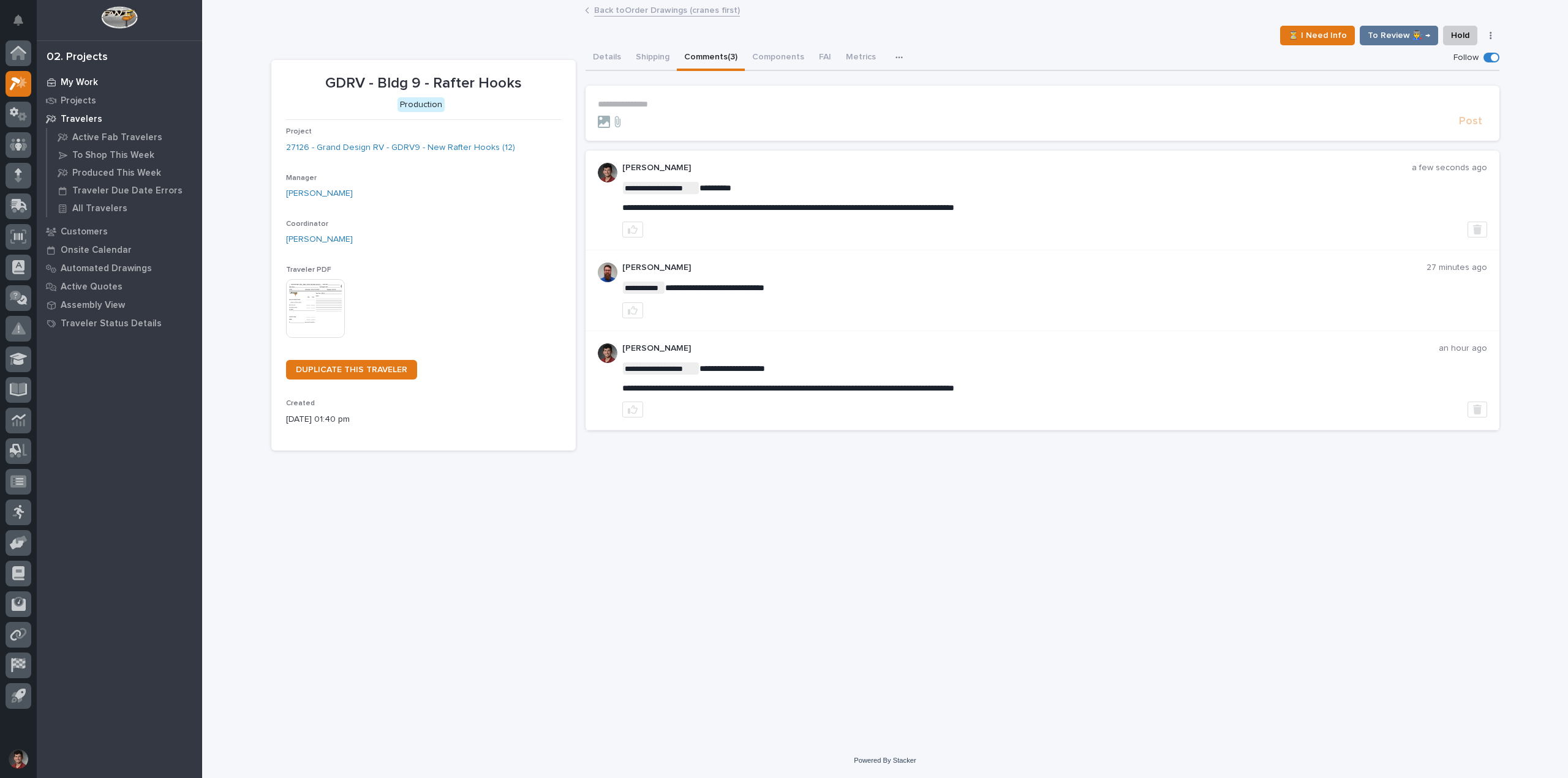
click at [89, 86] on p "My Work" at bounding box center [79, 82] width 38 height 11
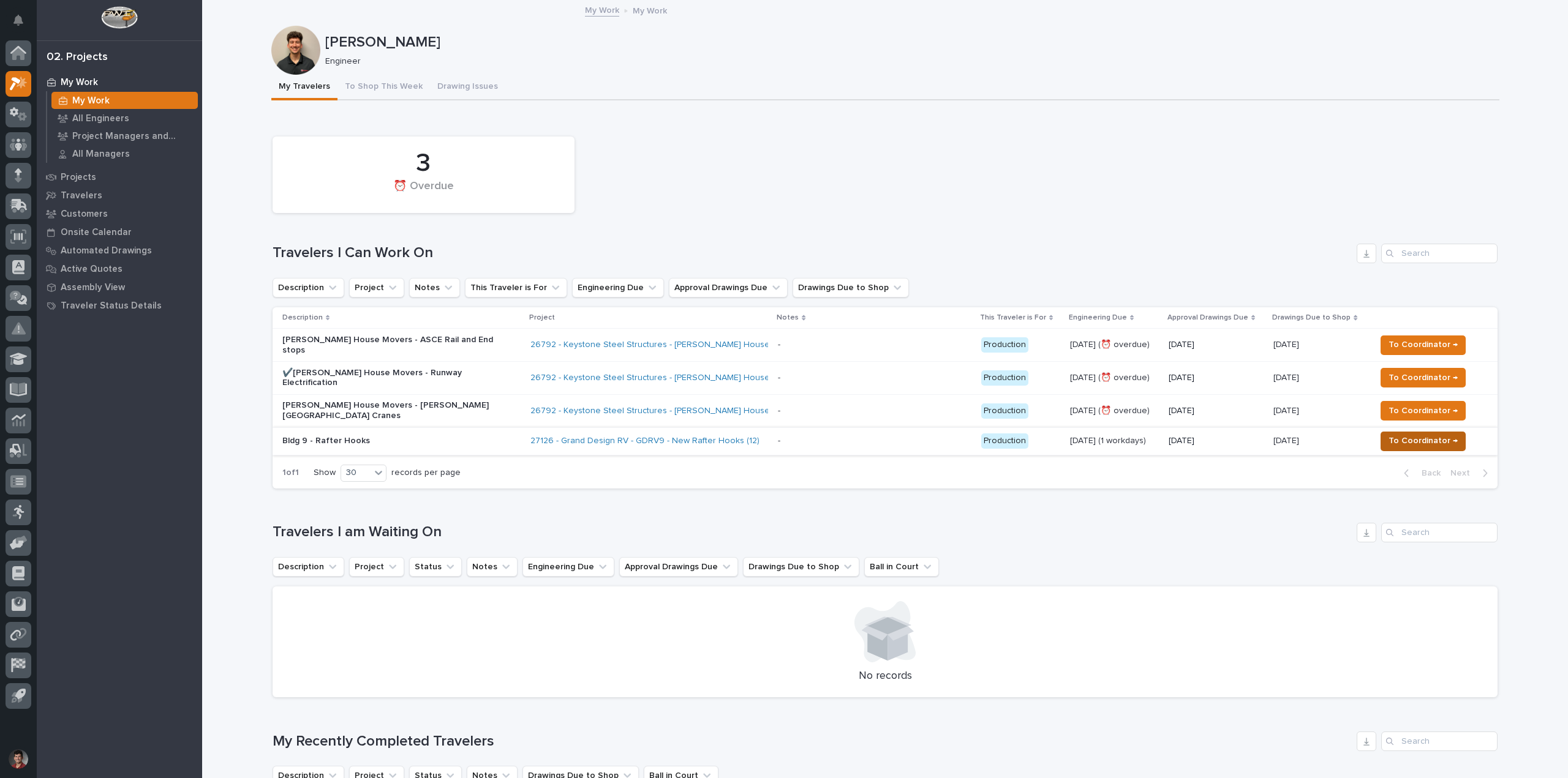
click at [1404, 433] on span "To Coordinator →" at bounding box center [1422, 440] width 69 height 15
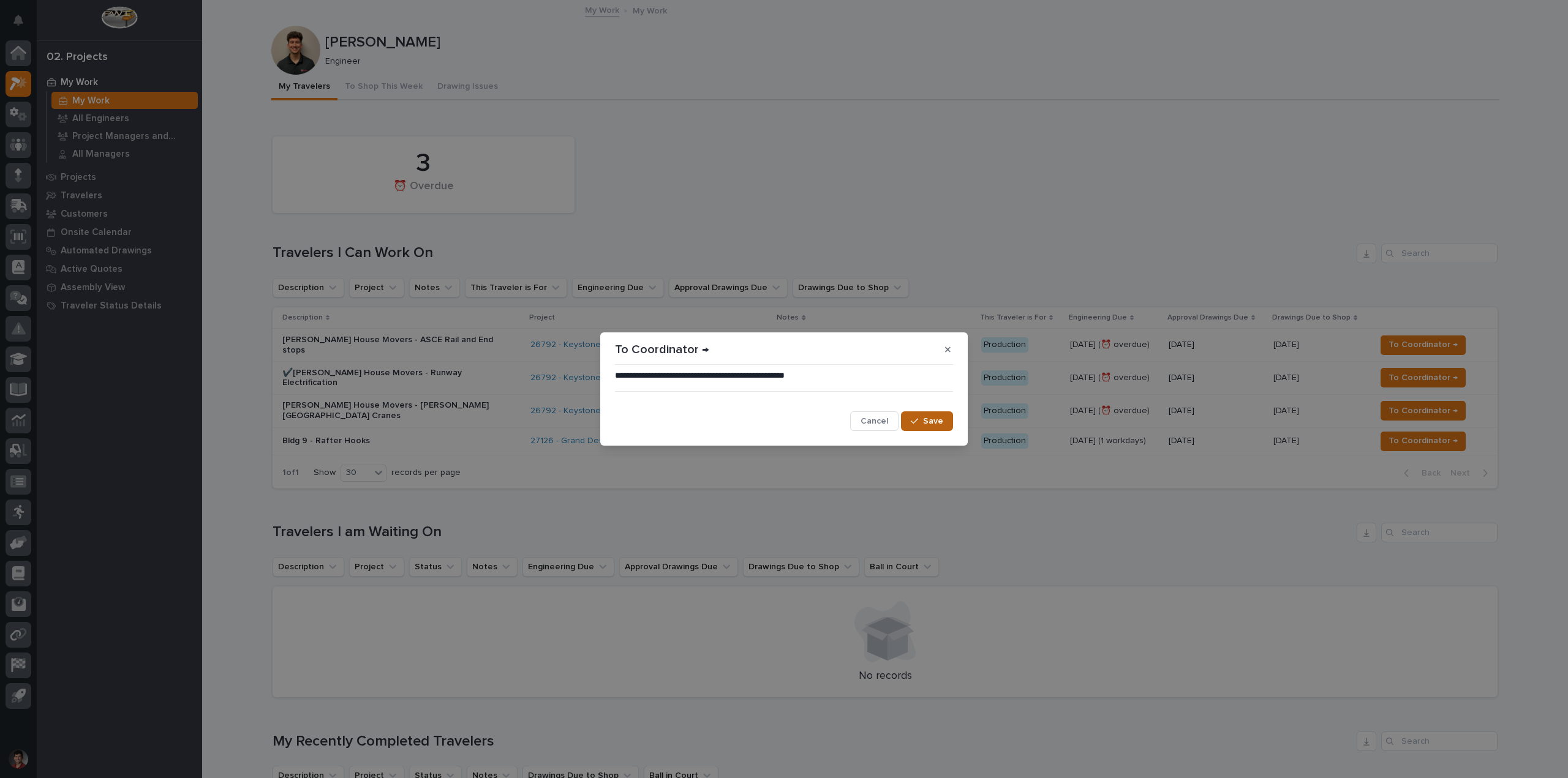
click at [923, 421] on div "button" at bounding box center [917, 420] width 13 height 9
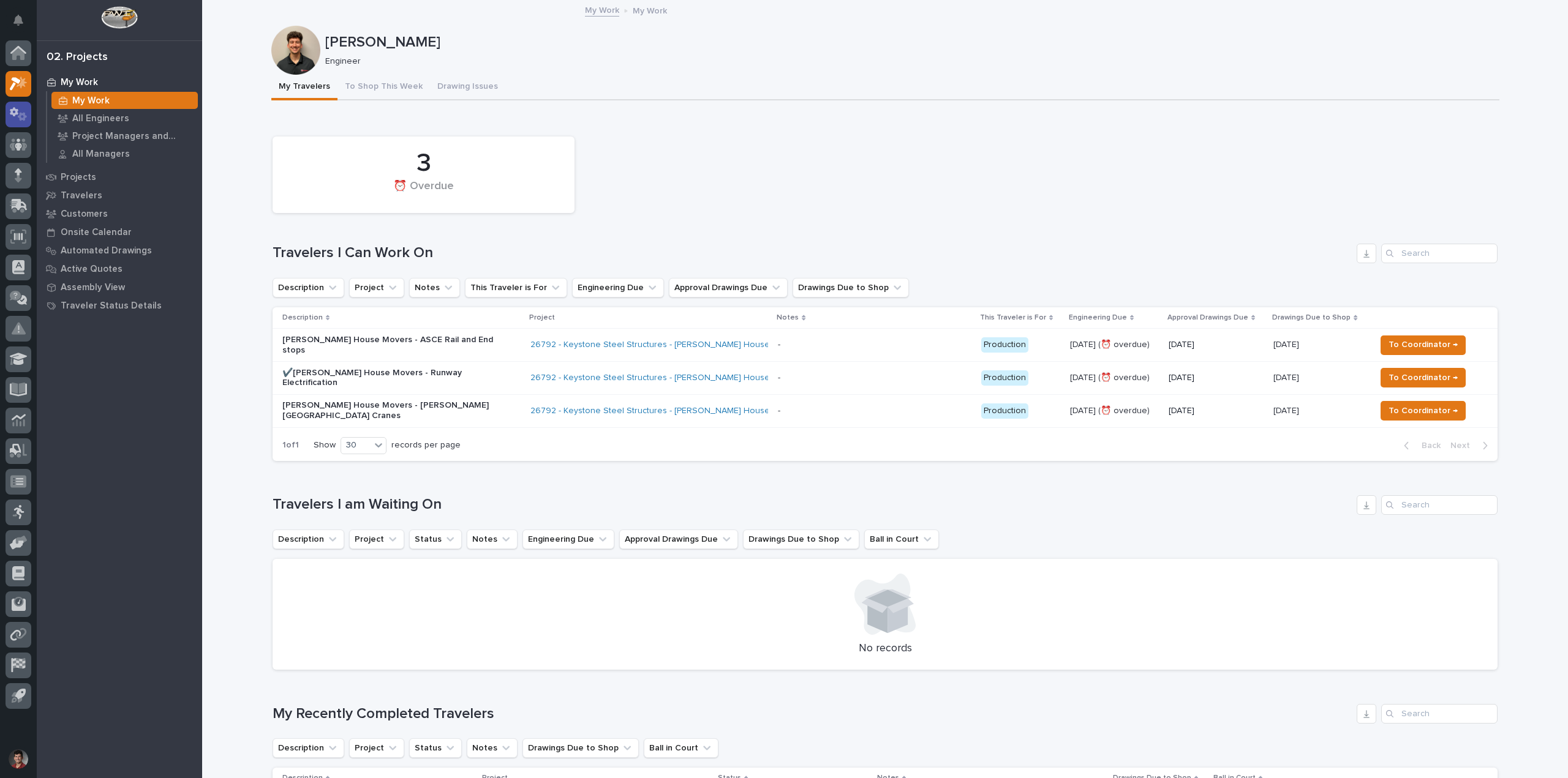
click at [32, 117] on div at bounding box center [18, 377] width 37 height 673
click at [27, 119] on icon at bounding box center [18, 114] width 17 height 15
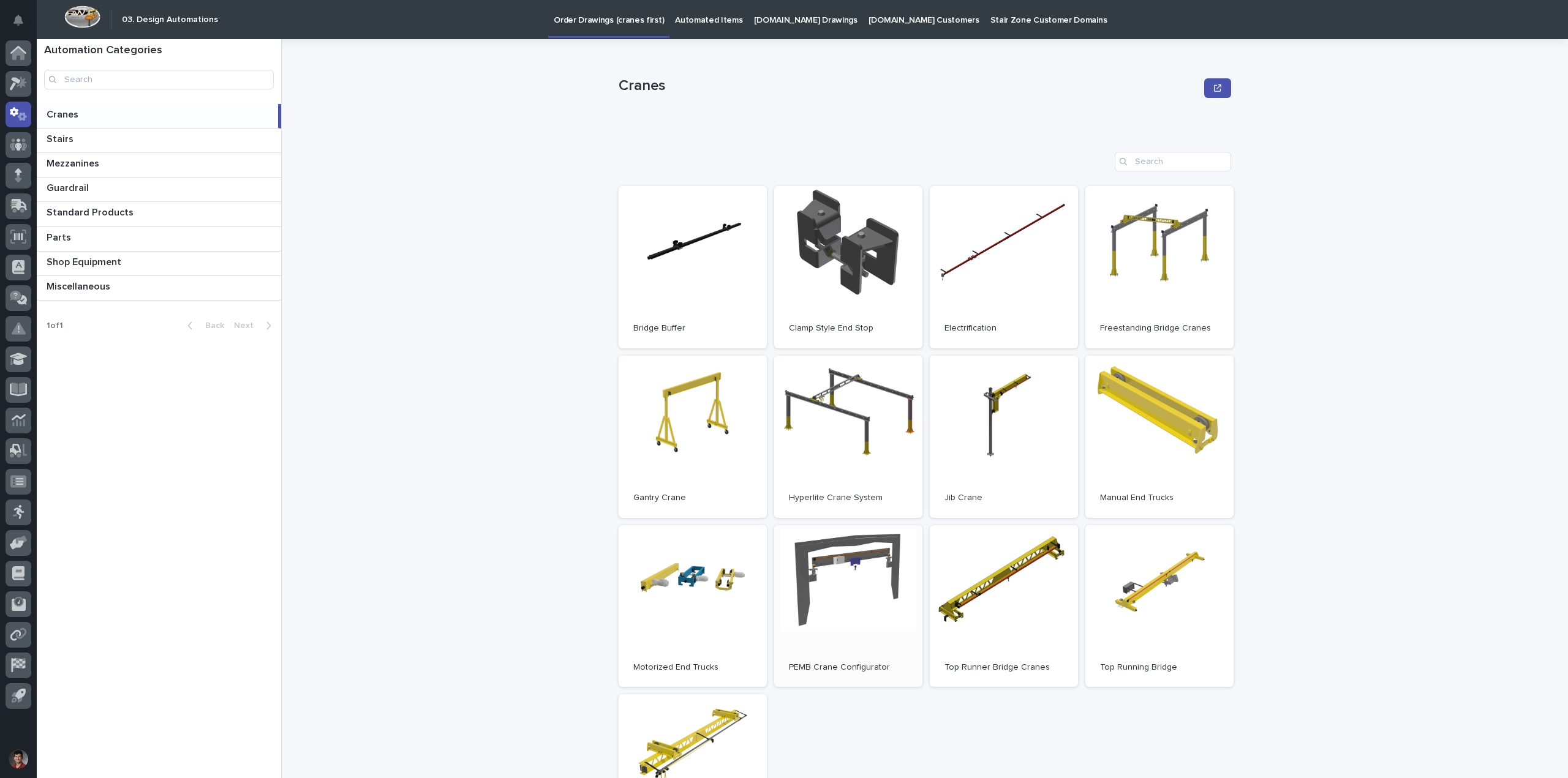
click at [803, 619] on link "Open" at bounding box center [848, 606] width 148 height 162
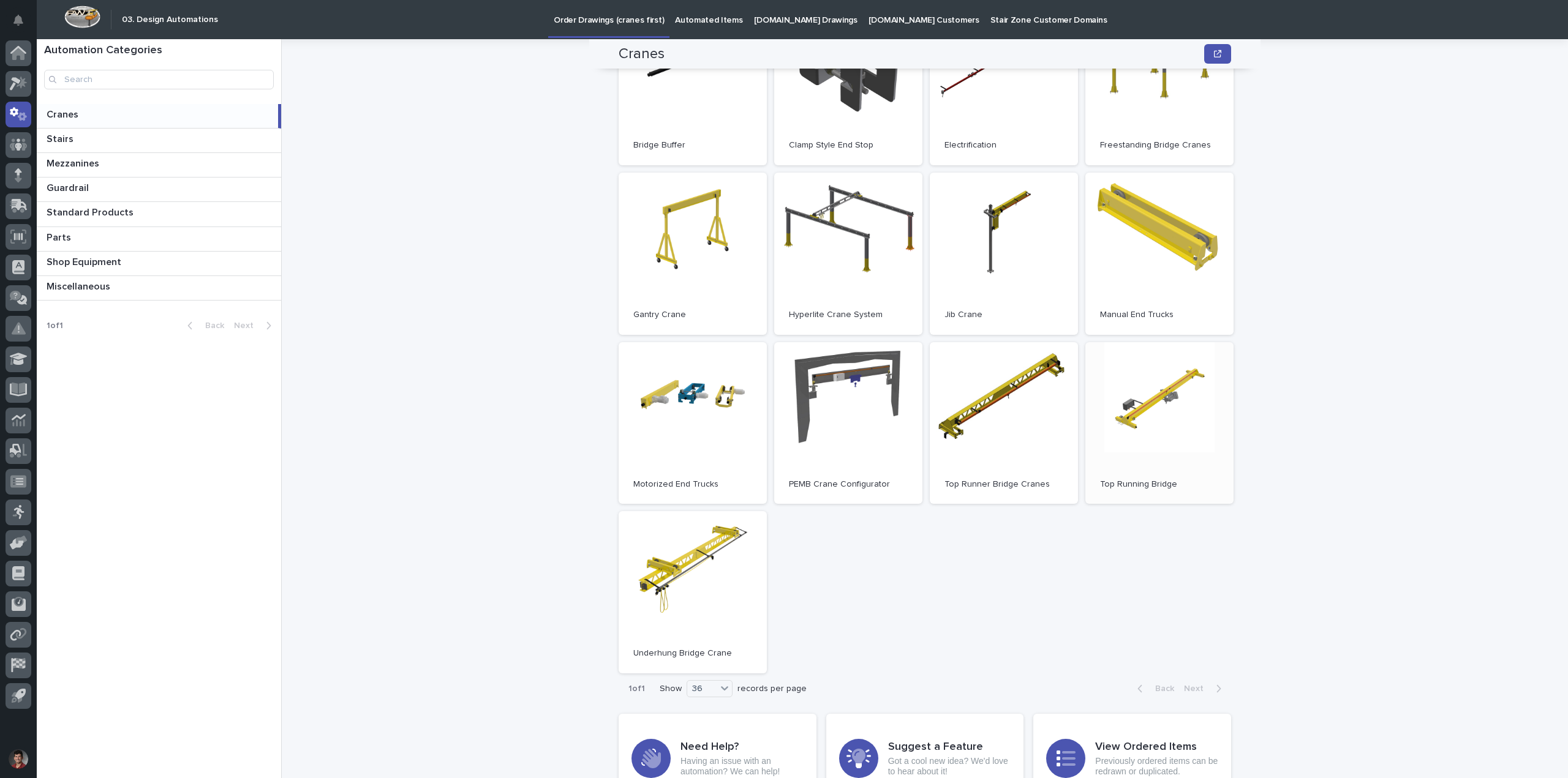
scroll to position [184, 0]
click at [124, 216] on p "Standard Products" at bounding box center [91, 211] width 89 height 15
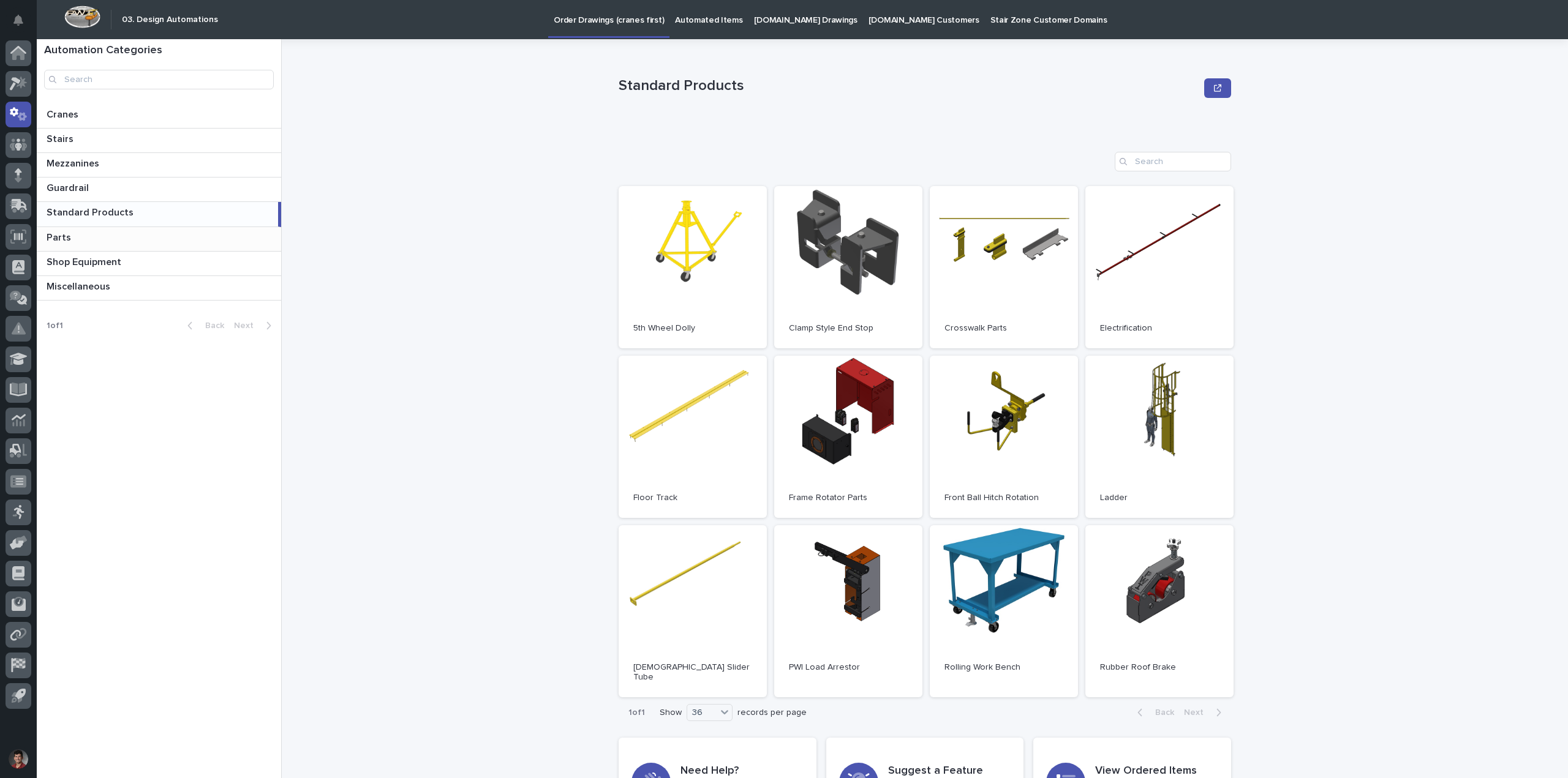
click at [121, 243] on p at bounding box center [161, 237] width 230 height 12
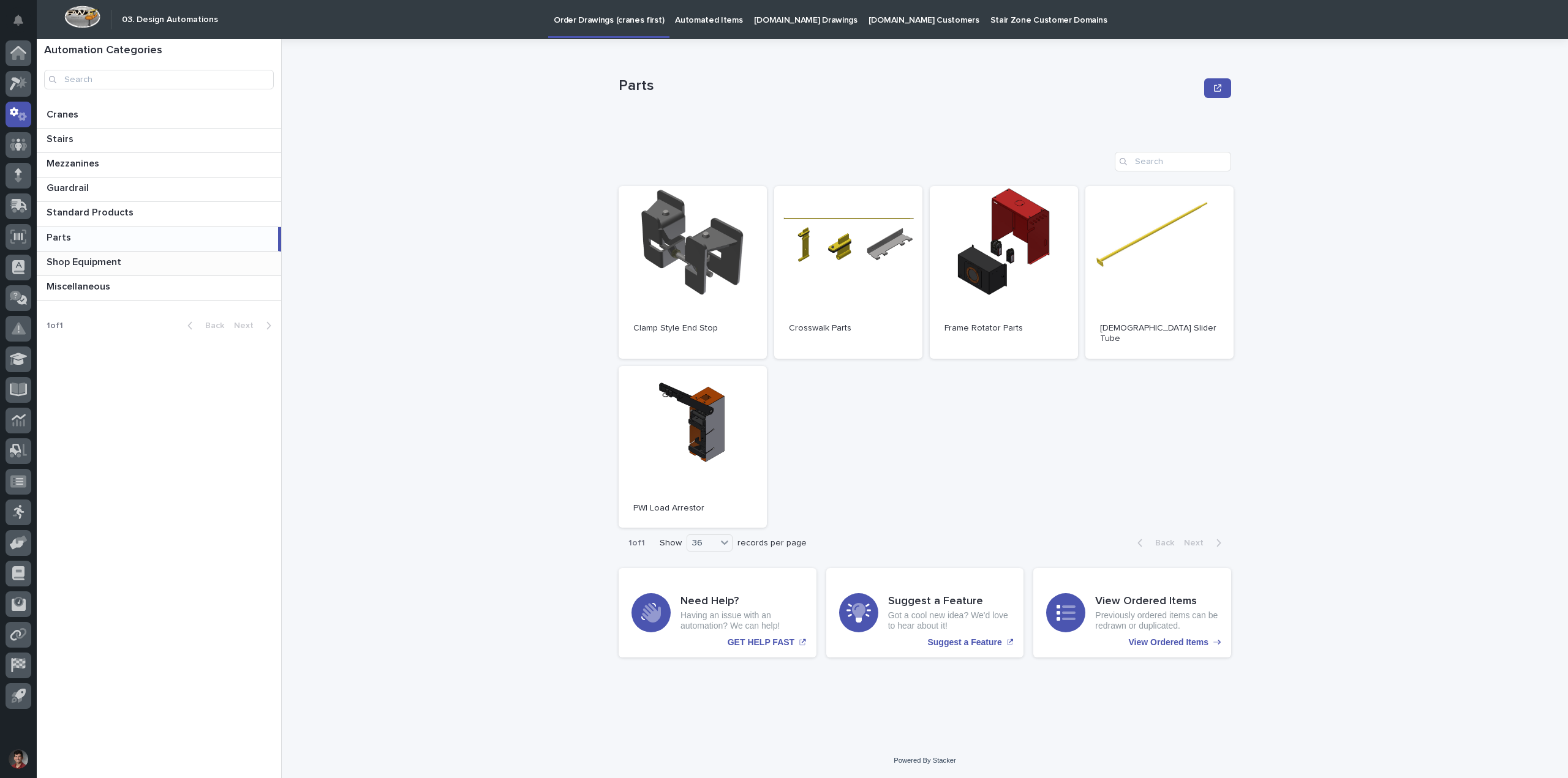
click at [110, 264] on p "Shop Equipment" at bounding box center [85, 261] width 78 height 15
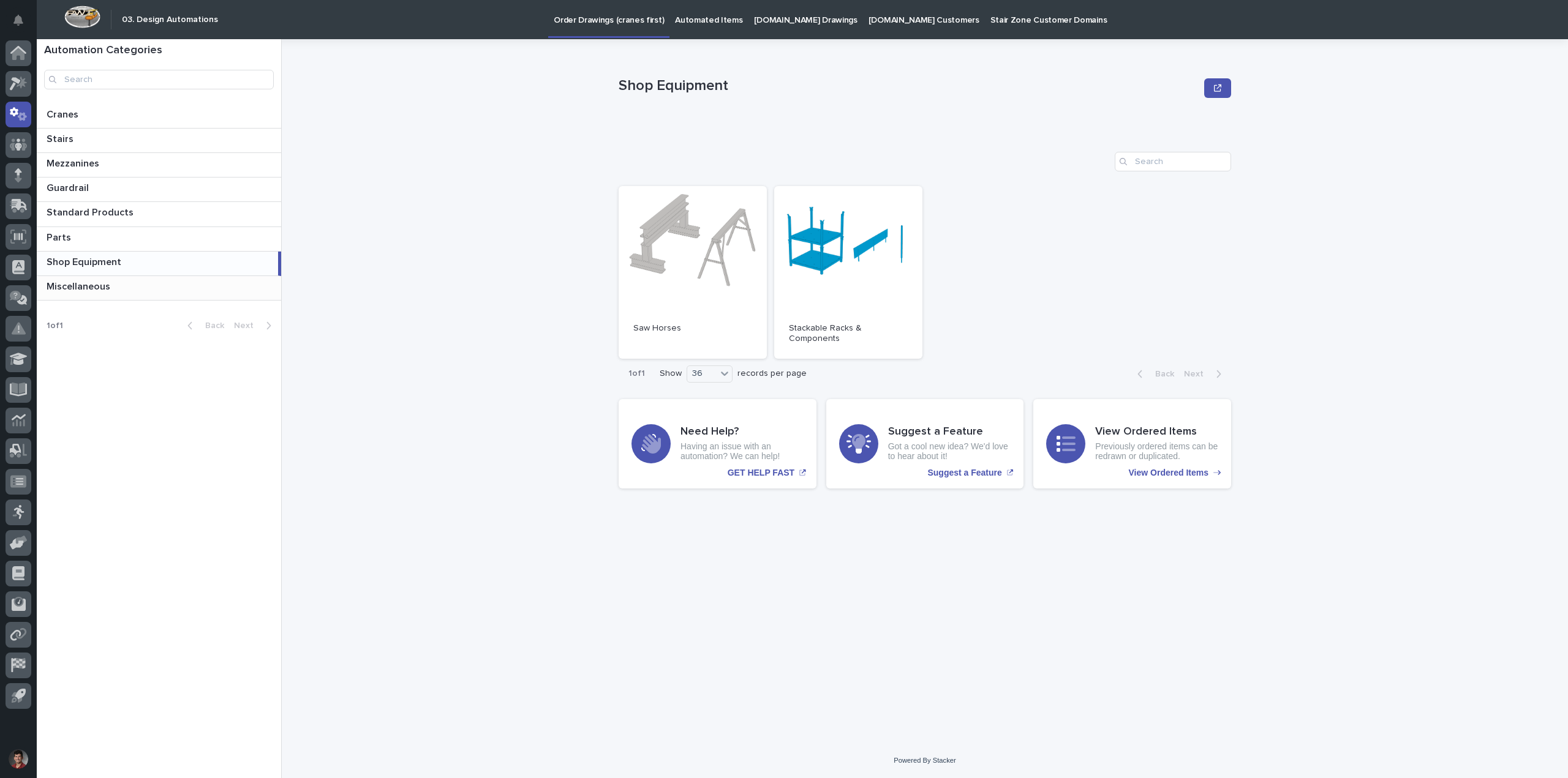
click at [108, 288] on p "Miscellaneous" at bounding box center [79, 285] width 66 height 15
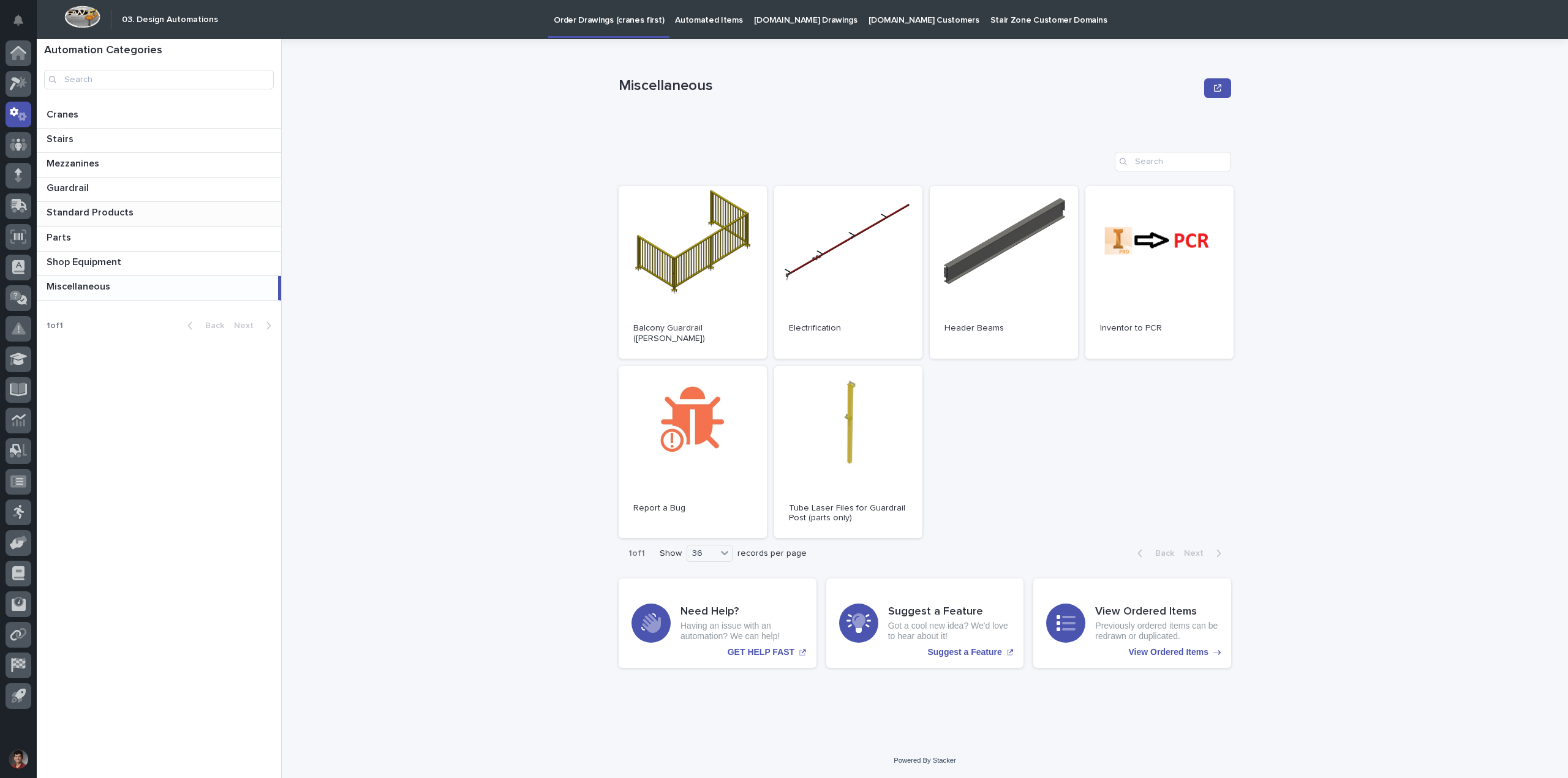
click at [109, 207] on p "Standard Products" at bounding box center [91, 211] width 89 height 15
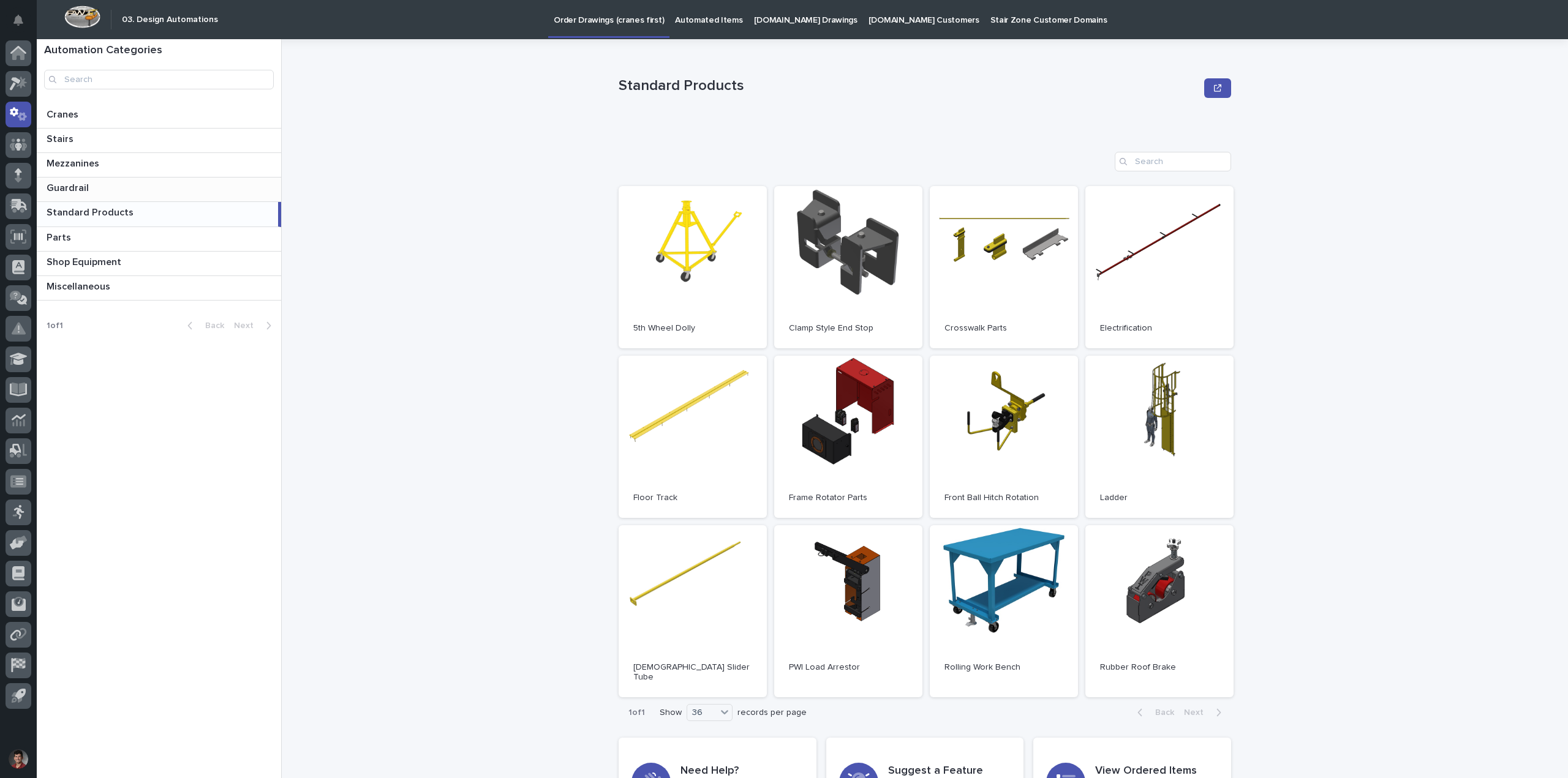
click at [116, 189] on p at bounding box center [161, 188] width 230 height 12
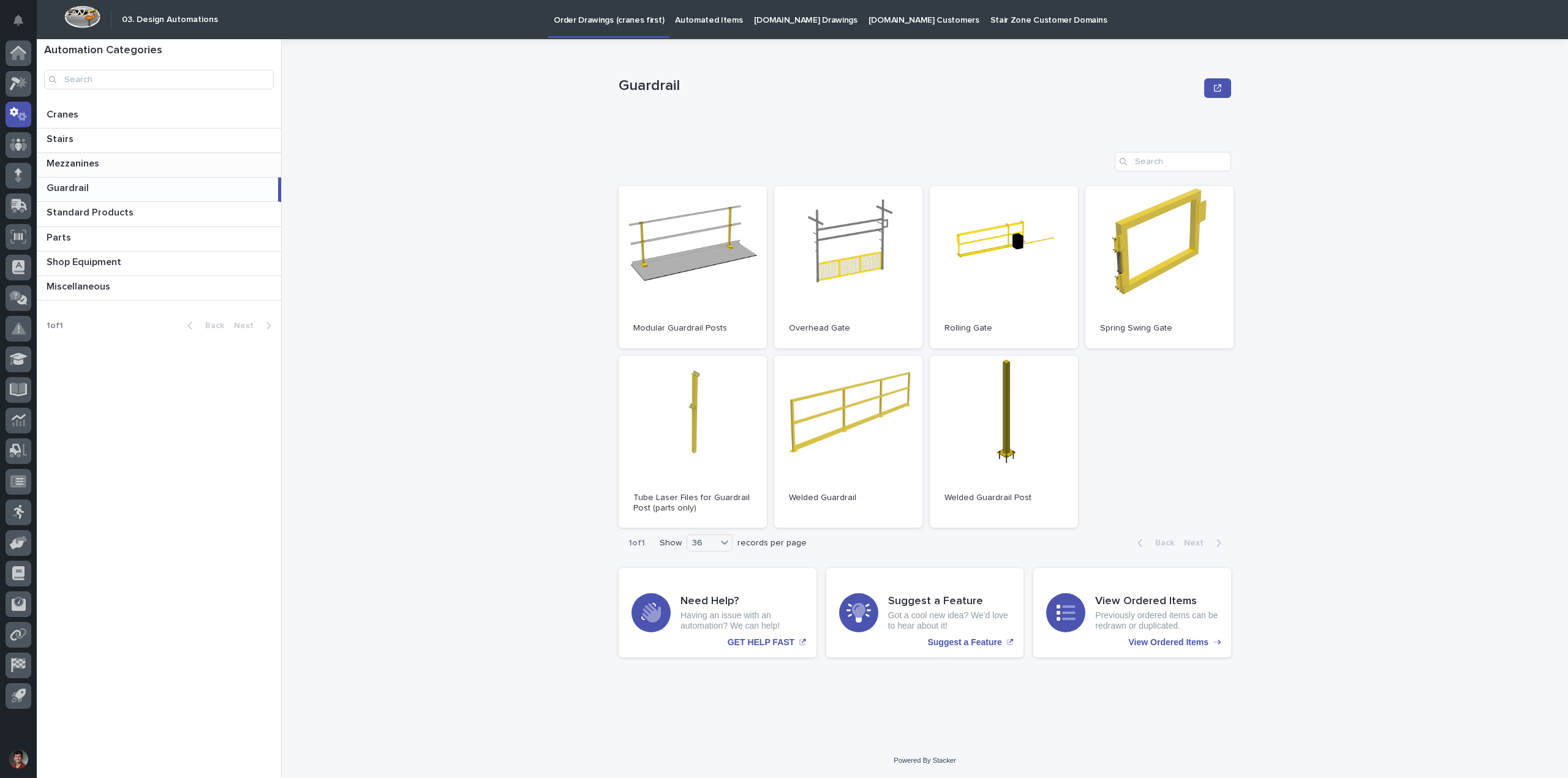
click at [121, 169] on p at bounding box center [161, 164] width 230 height 12
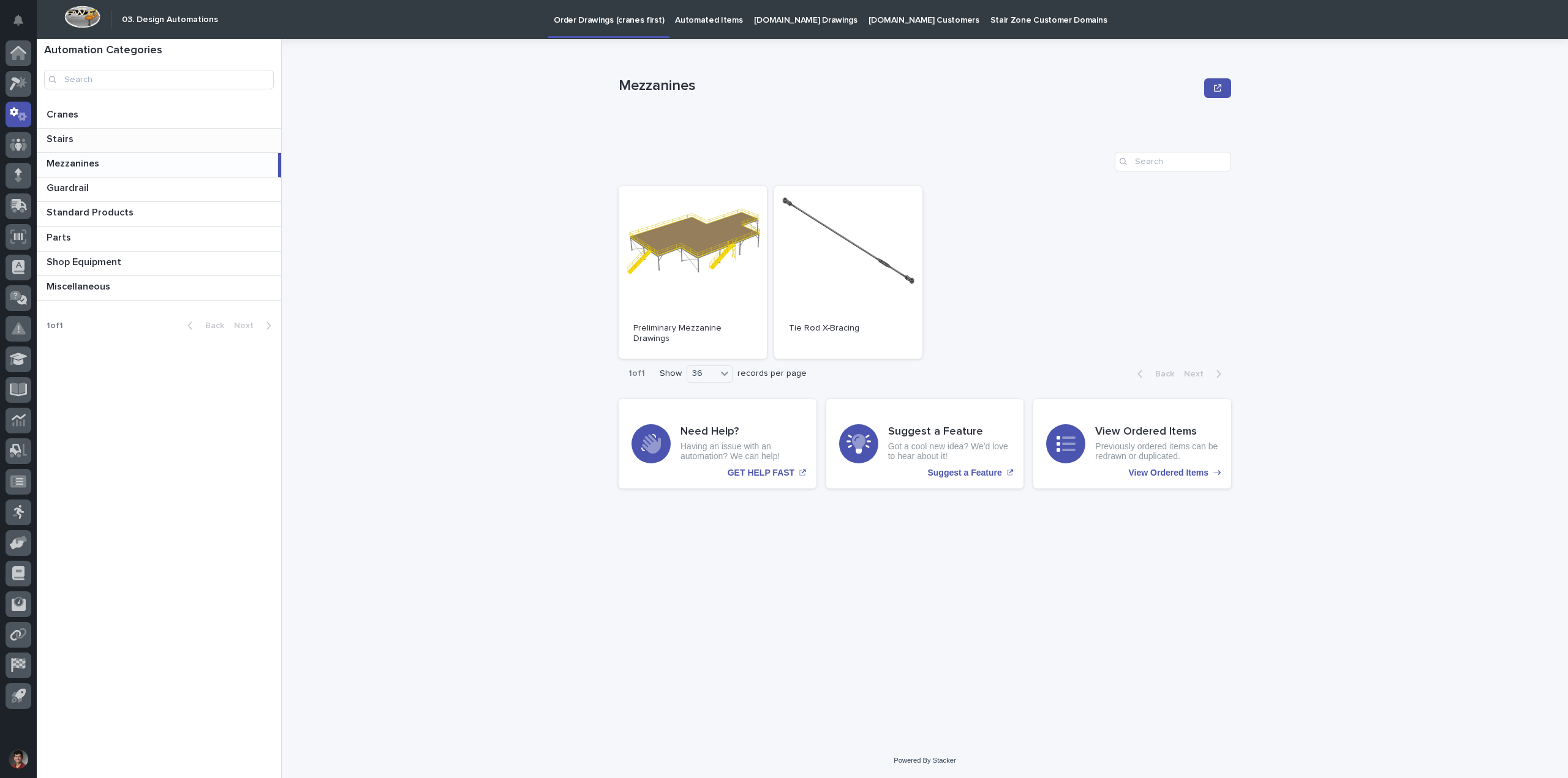
click at [141, 140] on p at bounding box center [161, 140] width 230 height 12
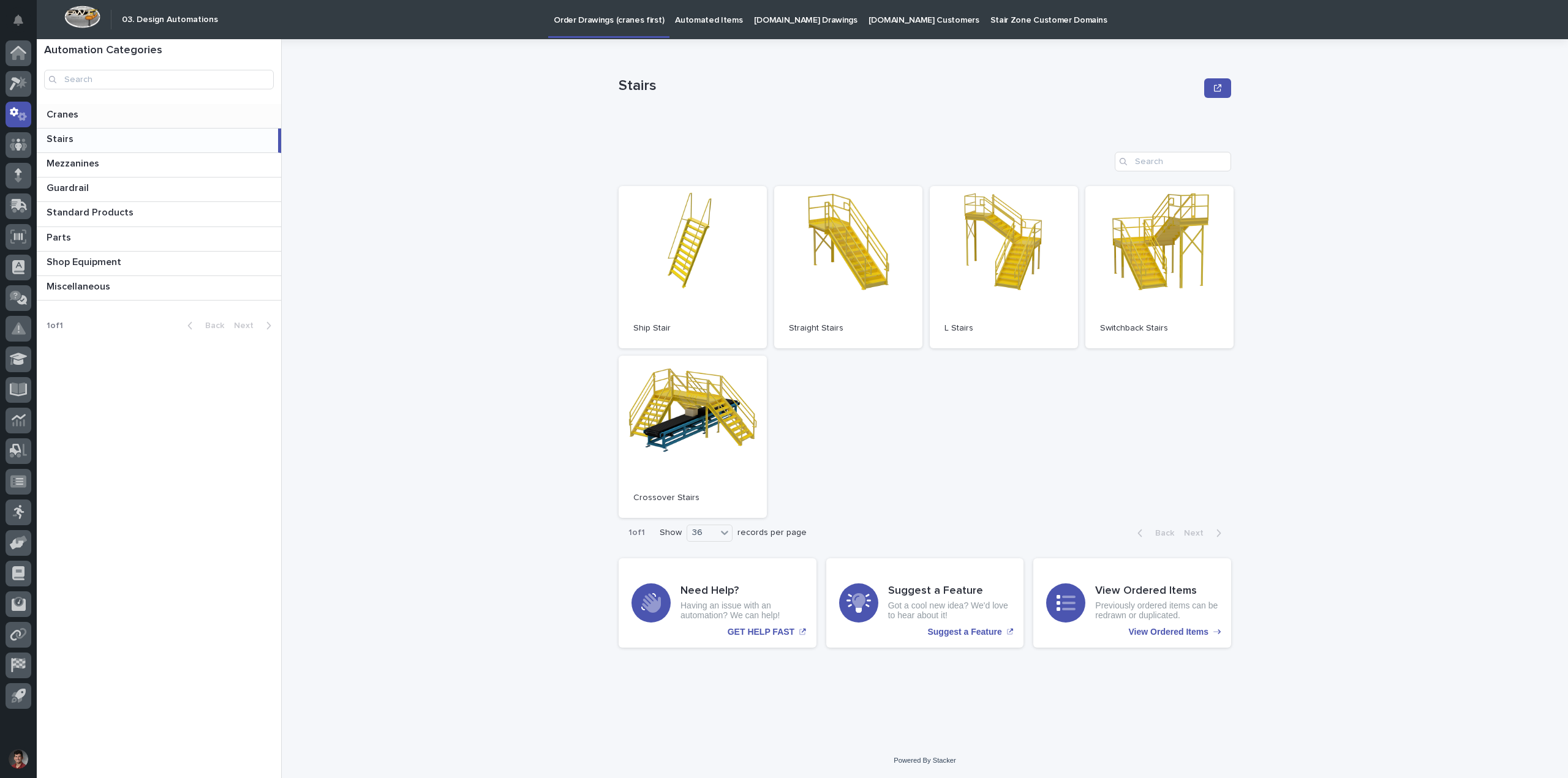
click at [167, 115] on p at bounding box center [161, 114] width 230 height 12
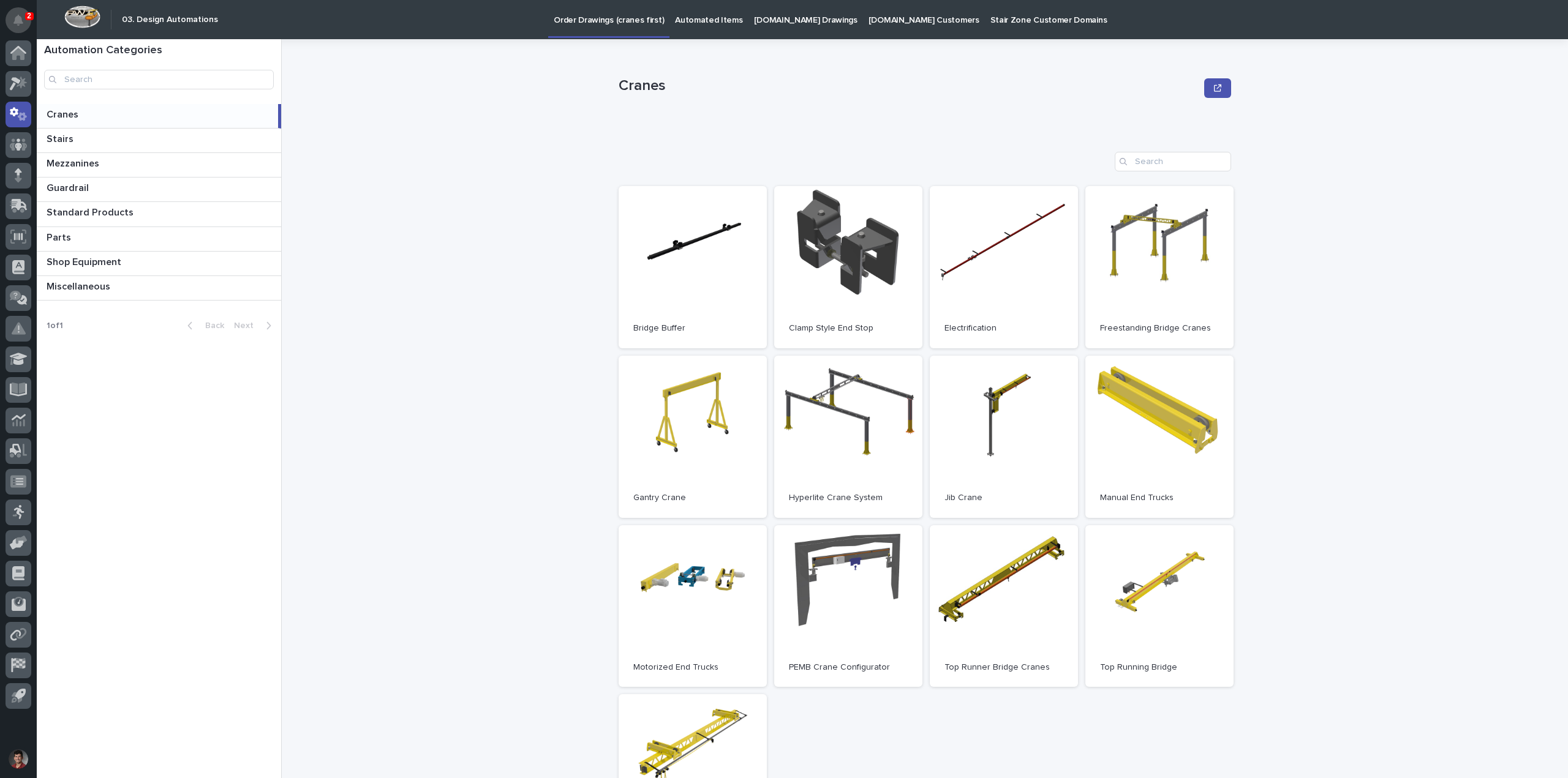
click at [12, 20] on button "Notifications" at bounding box center [18, 20] width 26 height 26
click at [379, 104] on div "Cranes Cranes Sorry, there was an error saving your record. Please try again. P…" at bounding box center [932, 408] width 1271 height 739
